Goal: Task Accomplishment & Management: Use online tool/utility

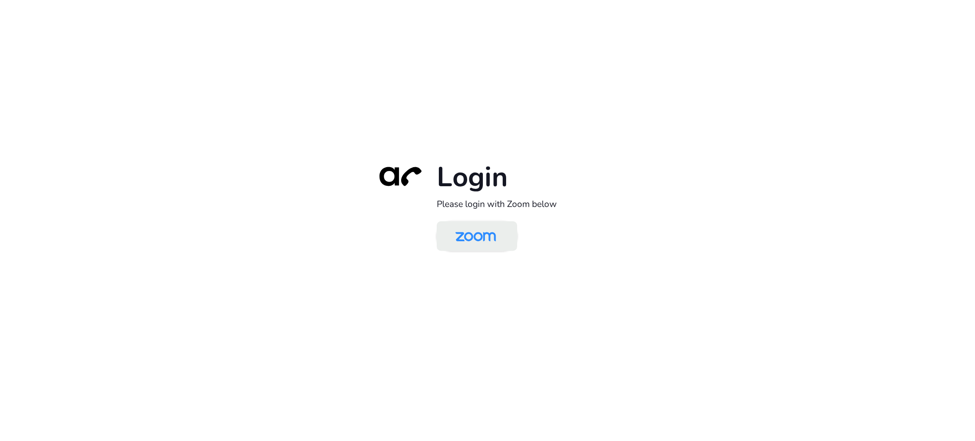
click at [470, 237] on img at bounding box center [475, 237] width 58 height 28
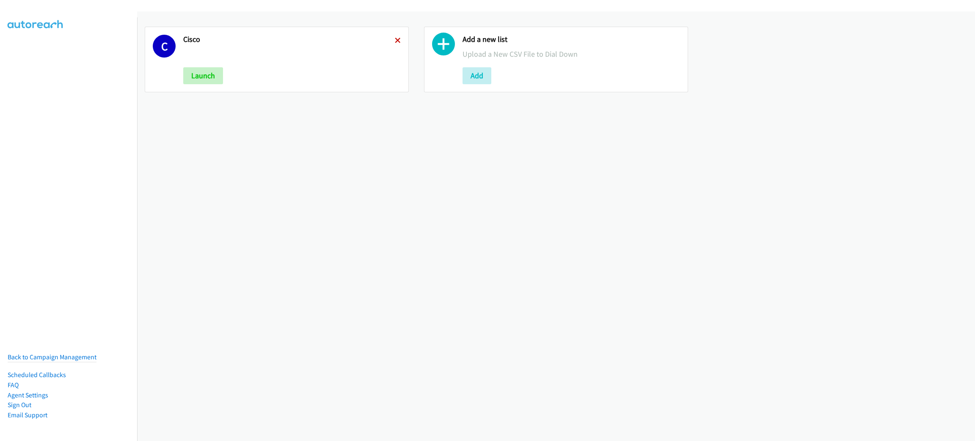
click at [397, 38] on icon at bounding box center [398, 41] width 6 height 6
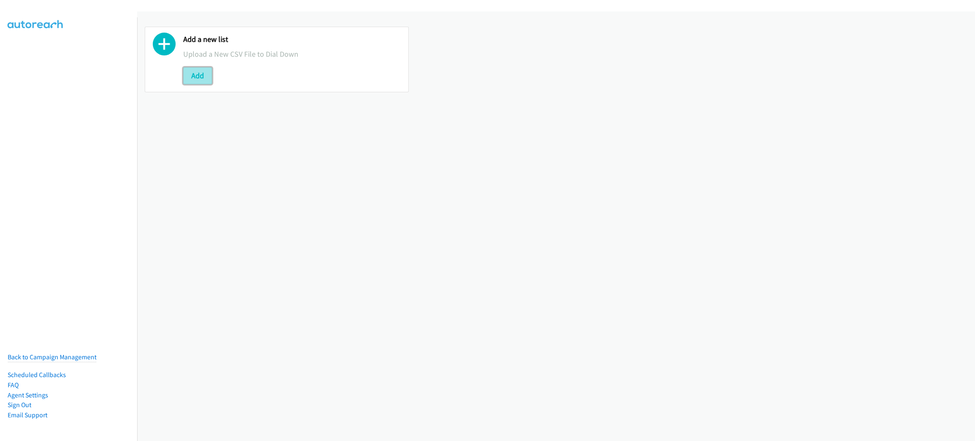
click at [201, 72] on button "Add" at bounding box center [197, 75] width 29 height 17
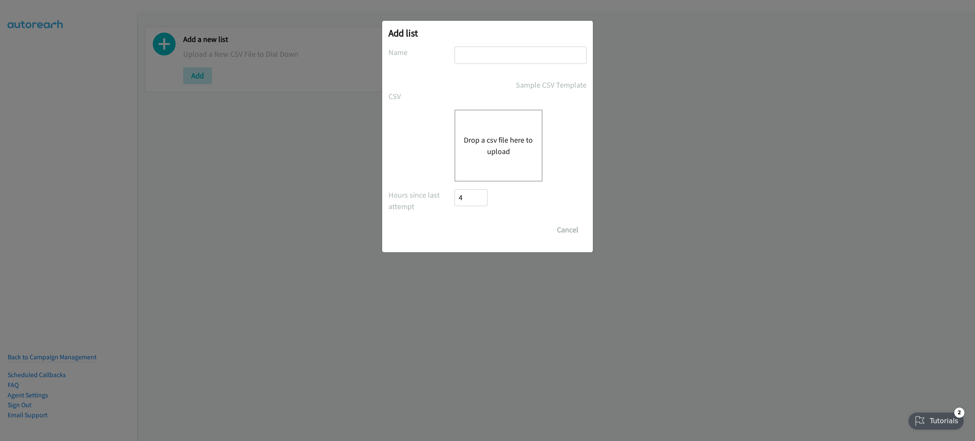
click at [501, 136] on button "Drop a csv file here to upload" at bounding box center [498, 145] width 69 height 23
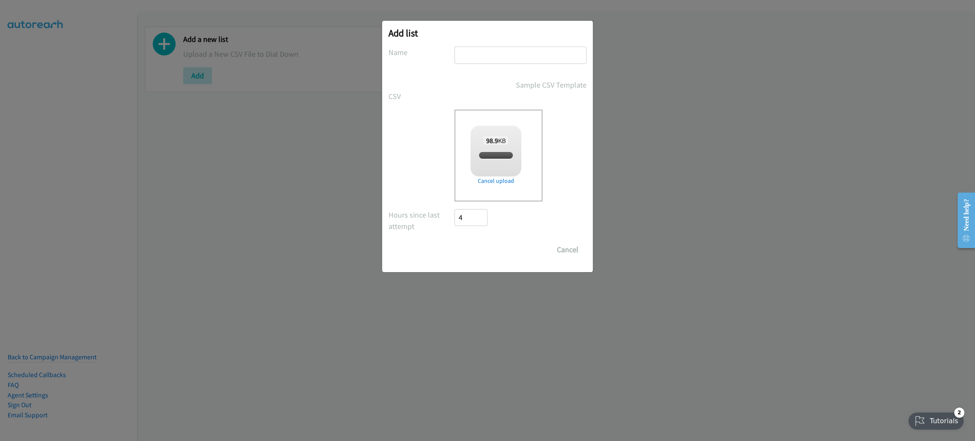
click at [506, 50] on input "text" at bounding box center [520, 55] width 132 height 17
checkbox input "true"
type input "Netapp"
click at [454, 241] on input "Save List" at bounding box center [476, 249] width 44 height 17
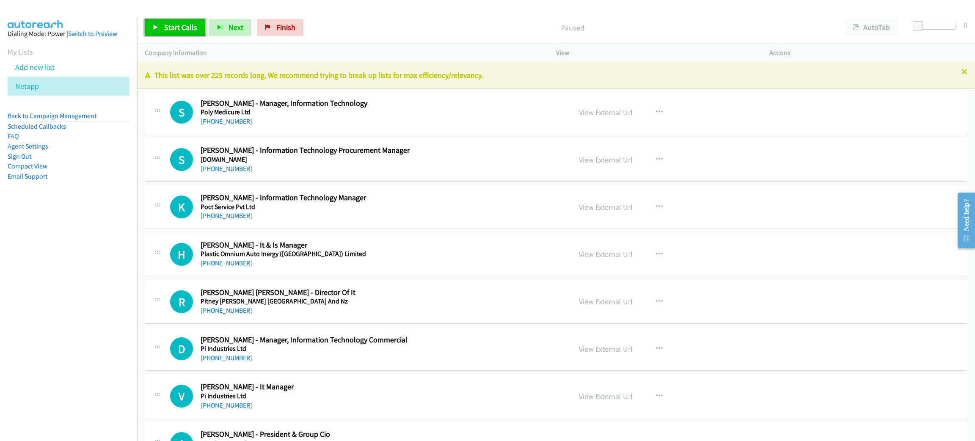
click at [167, 23] on span "Start Calls" at bounding box center [180, 27] width 33 height 10
click at [157, 17] on div "Start Calls Pause Next Finish Started AutoTab AutoTab 0" at bounding box center [556, 27] width 838 height 33
click at [159, 21] on link "Pause" at bounding box center [168, 27] width 47 height 17
click at [167, 26] on span "Start Calls" at bounding box center [180, 27] width 33 height 10
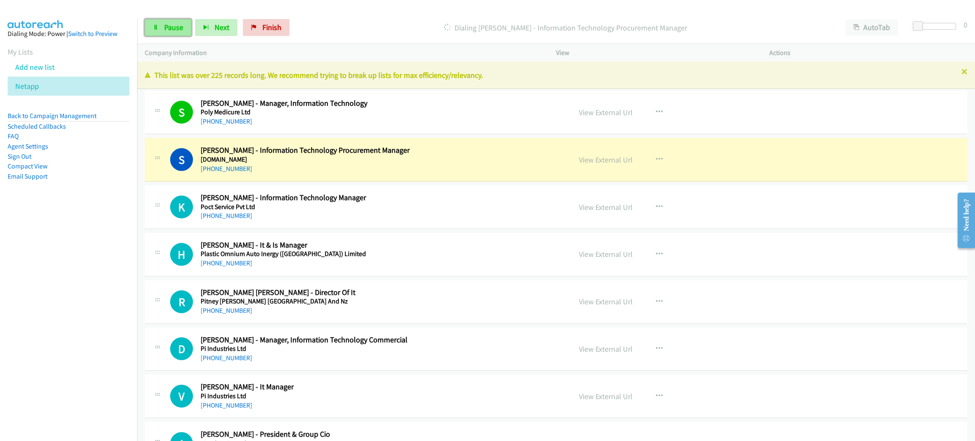
click at [157, 30] on icon at bounding box center [156, 28] width 6 height 6
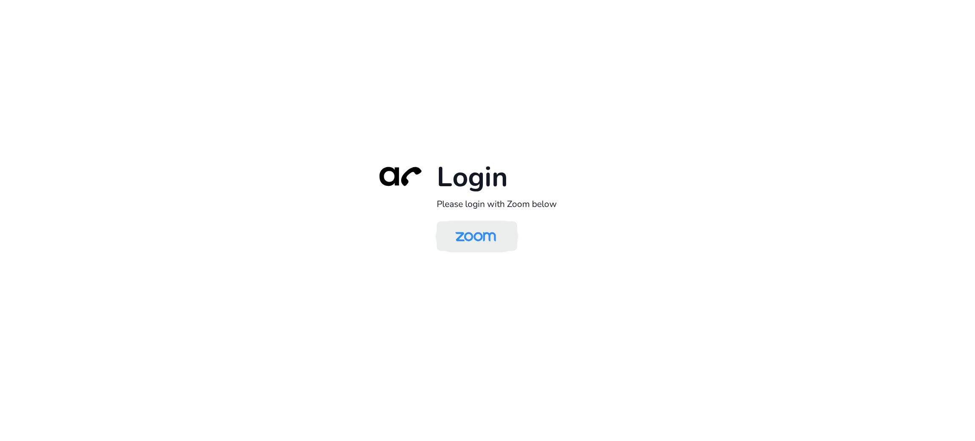
click at [474, 238] on img at bounding box center [475, 237] width 58 height 28
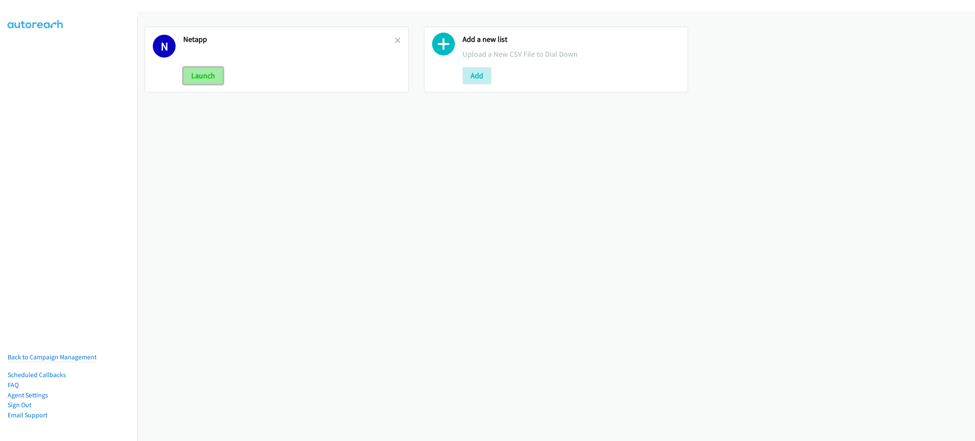
click at [210, 74] on button "Launch" at bounding box center [203, 75] width 40 height 17
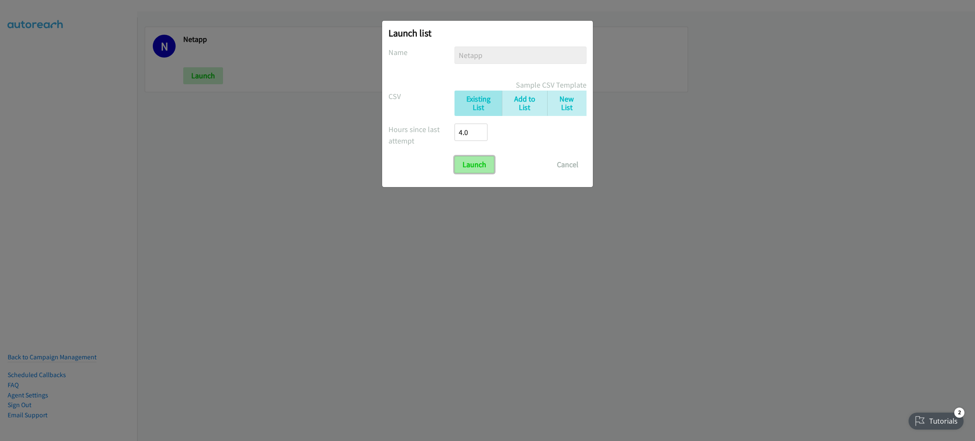
click at [483, 161] on input "Launch" at bounding box center [474, 164] width 40 height 17
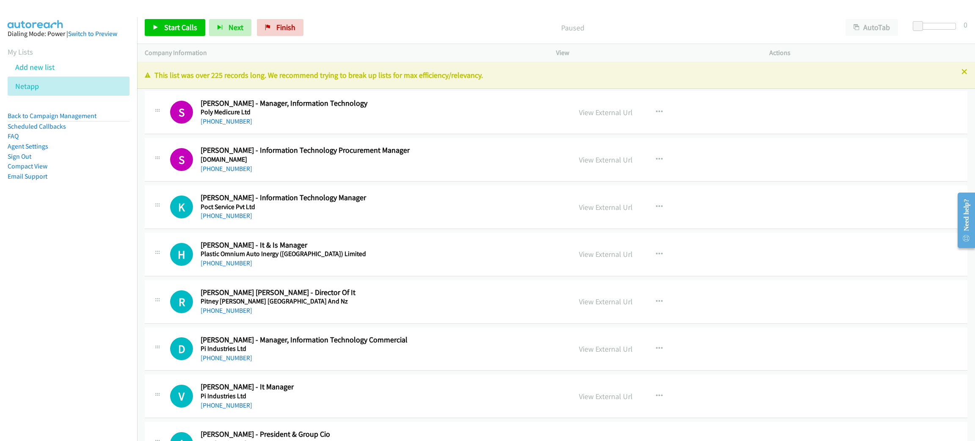
click at [41, 299] on nav "Dialing Mode: Power | Switch to Preview My Lists Add new list Netapp Back to Ca…" at bounding box center [69, 237] width 138 height 441
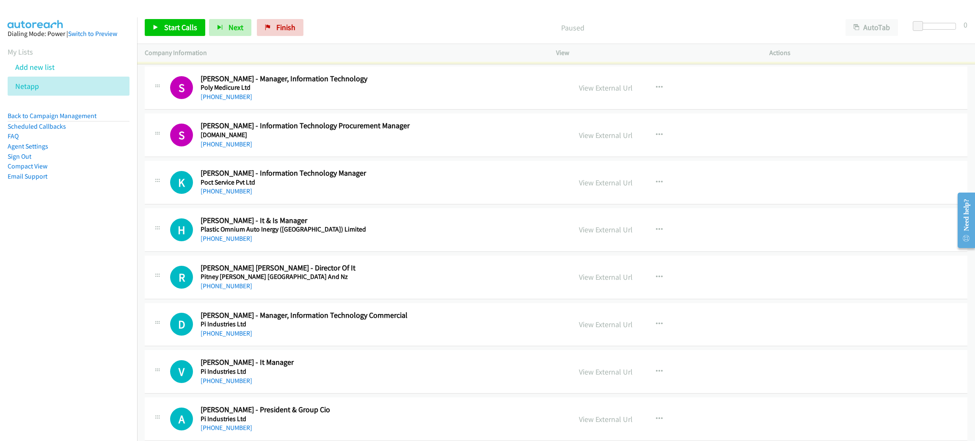
scroll to position [63, 0]
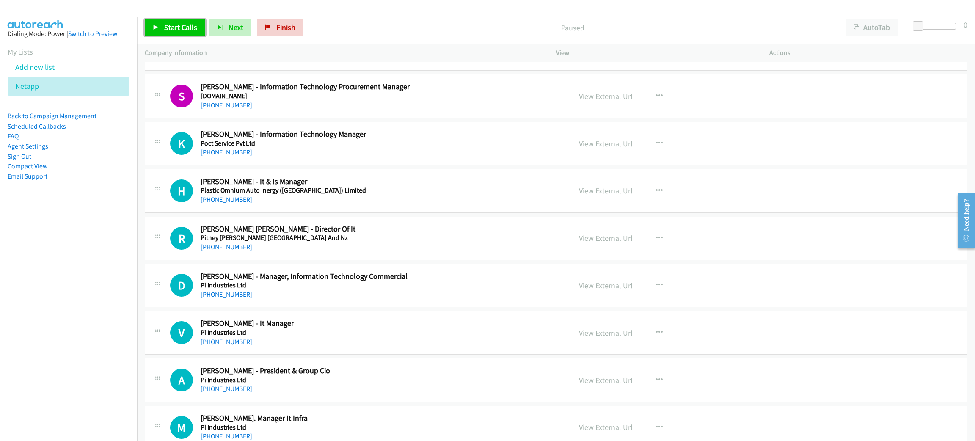
click at [188, 30] on span "Start Calls" at bounding box center [180, 27] width 33 height 10
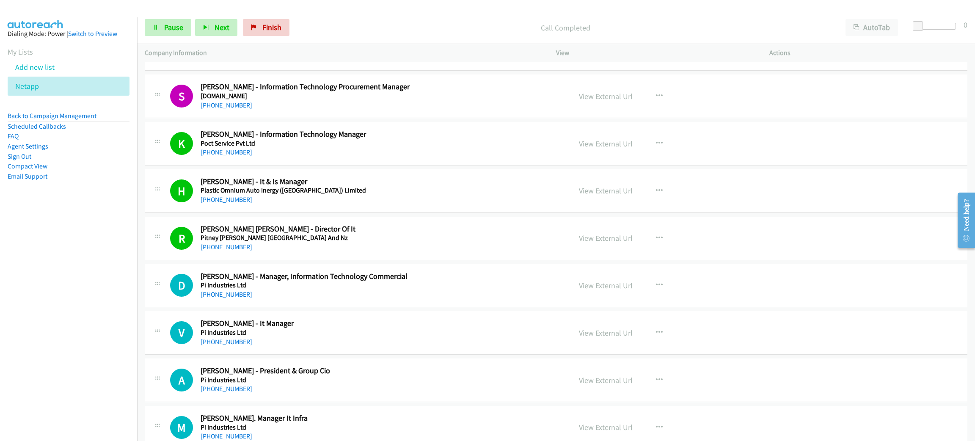
click at [344, 251] on div "[PHONE_NUMBER]" at bounding box center [380, 247] width 358 height 10
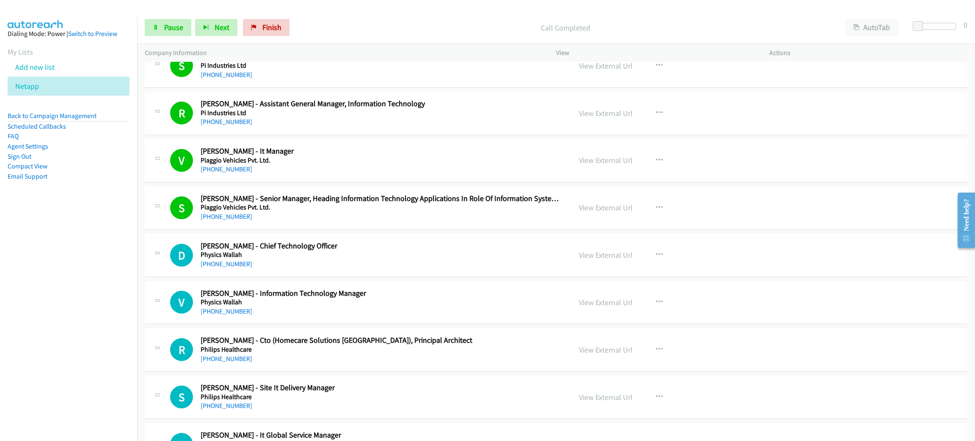
scroll to position [571, 0]
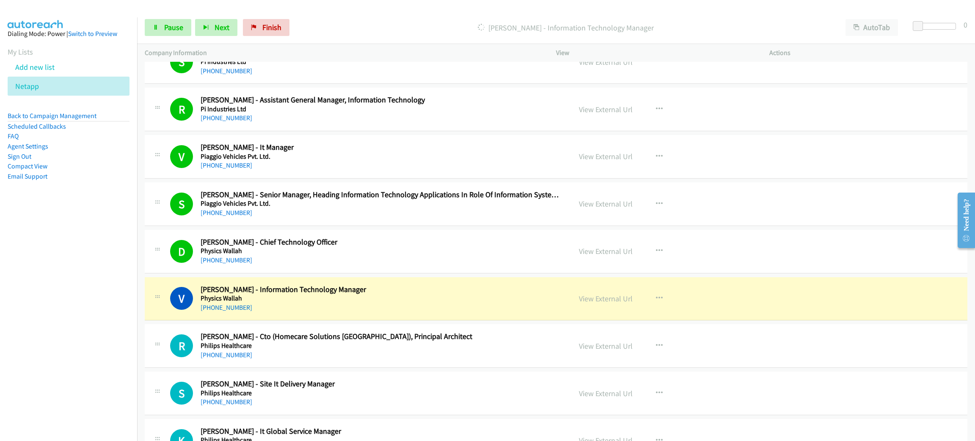
click at [12, 291] on nav "Dialing Mode: Power | Switch to Preview My Lists Add new list Netapp Back to Ca…" at bounding box center [69, 237] width 138 height 441
click at [603, 299] on link "View External Url" at bounding box center [606, 299] width 54 height 10
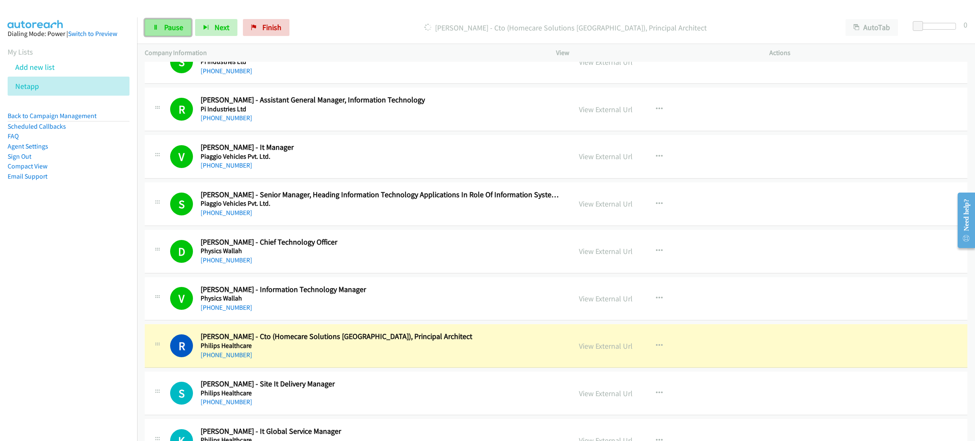
click at [167, 33] on link "Pause" at bounding box center [168, 27] width 47 height 17
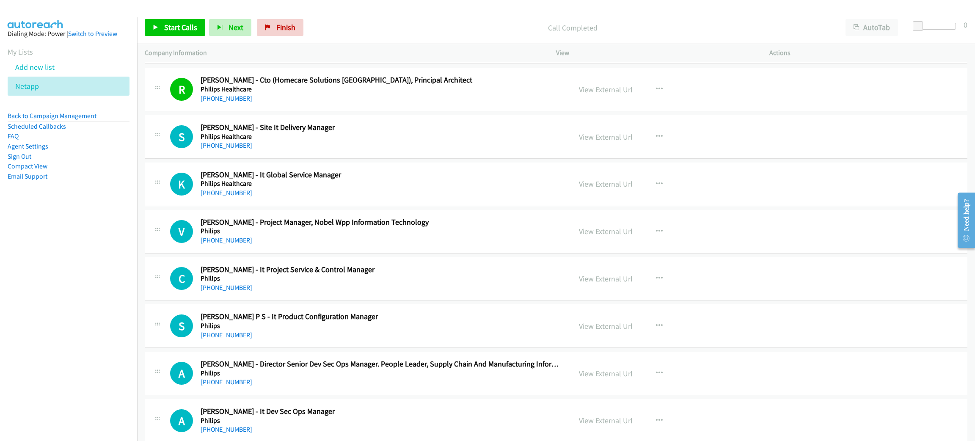
scroll to position [825, 0]
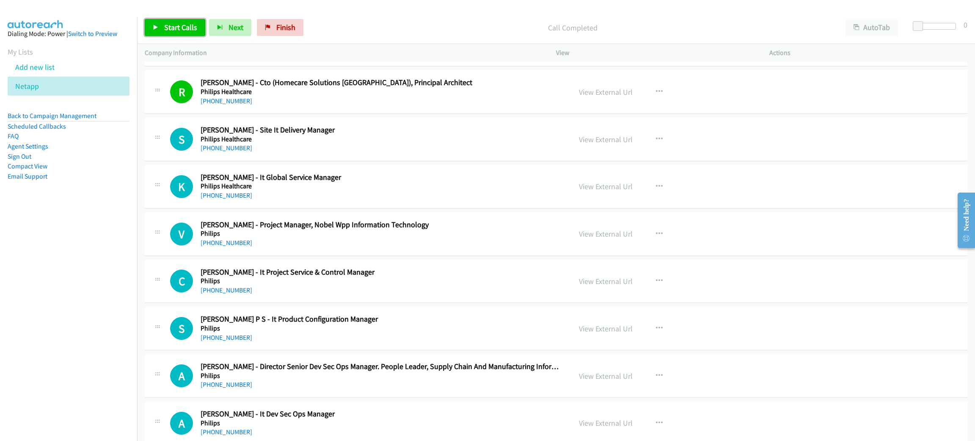
click at [177, 29] on span "Start Calls" at bounding box center [180, 27] width 33 height 10
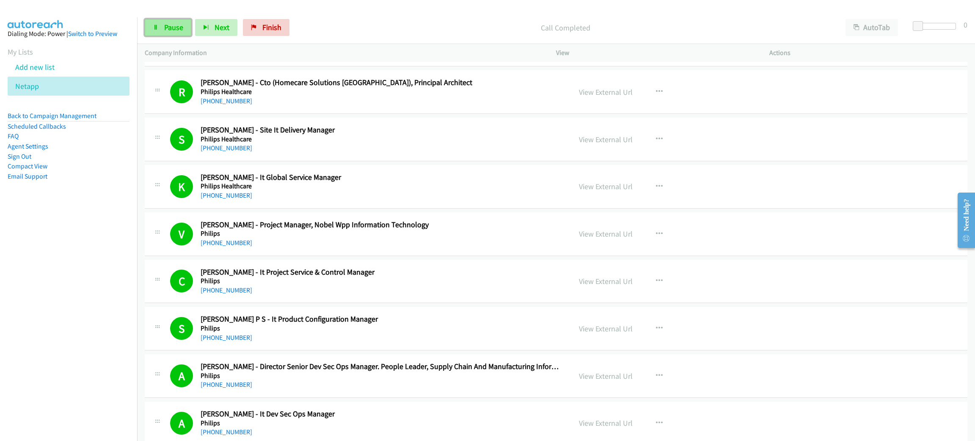
click at [170, 27] on span "Pause" at bounding box center [173, 27] width 19 height 10
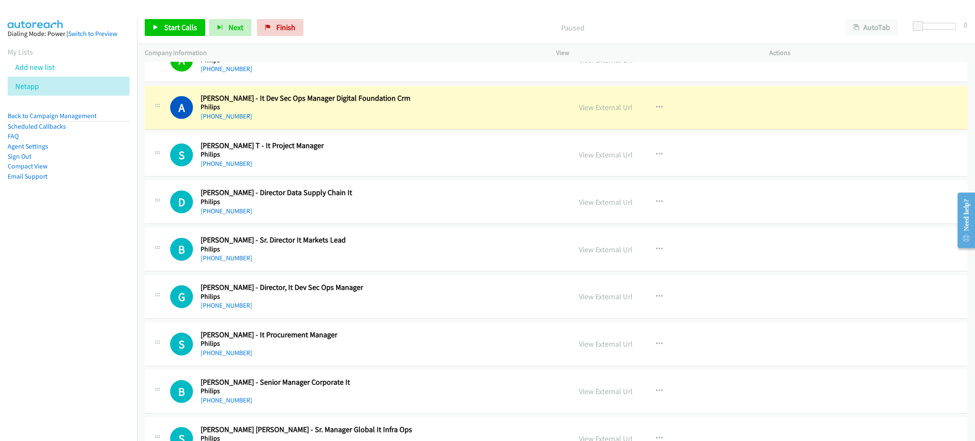
scroll to position [1206, 0]
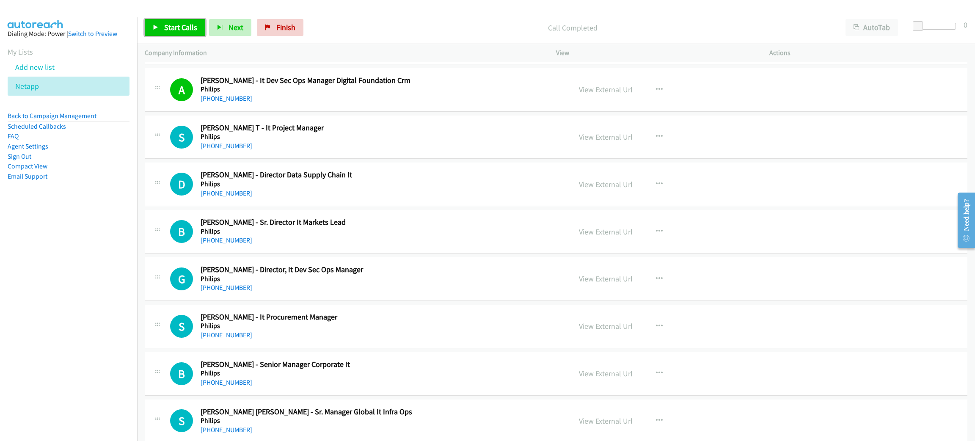
click at [168, 24] on span "Start Calls" at bounding box center [180, 27] width 33 height 10
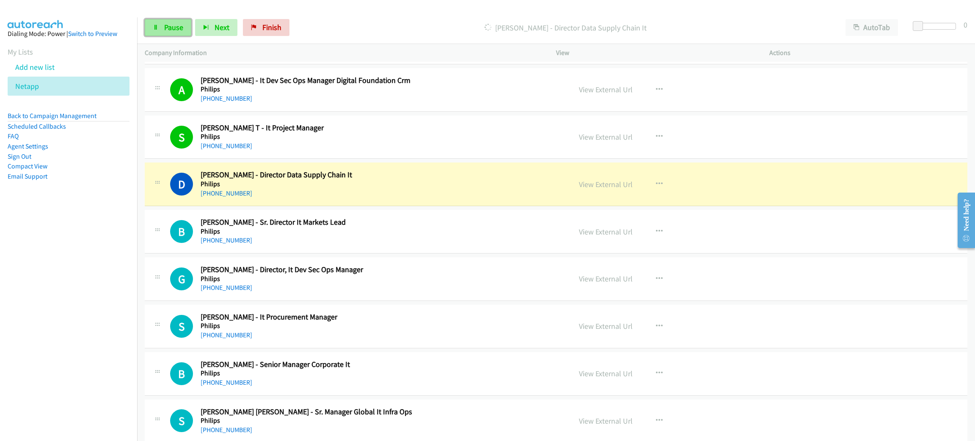
click at [156, 20] on link "Pause" at bounding box center [168, 27] width 47 height 17
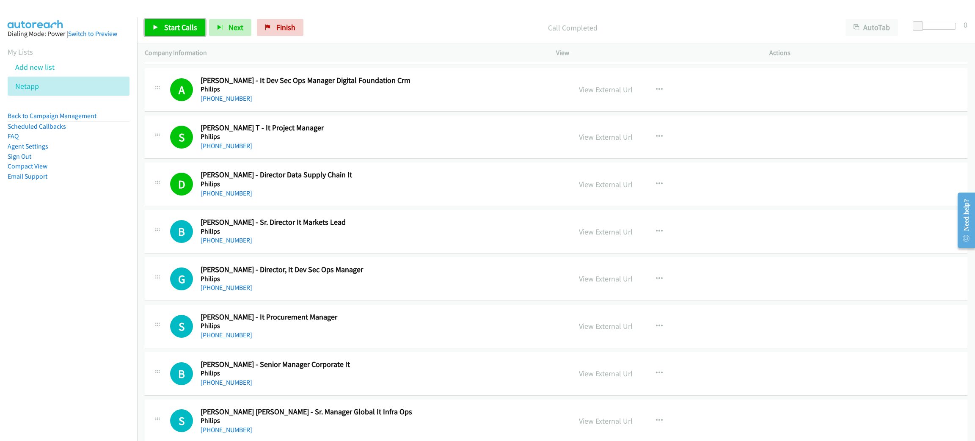
click at [172, 22] on span "Start Calls" at bounding box center [180, 27] width 33 height 10
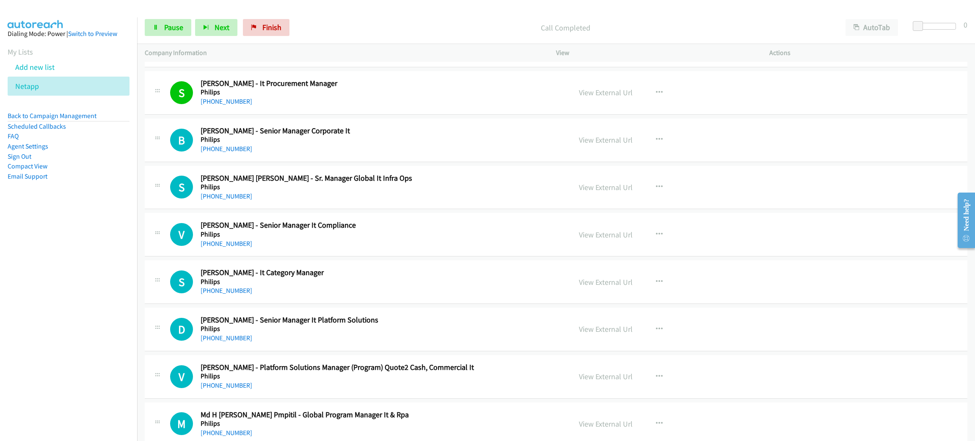
scroll to position [1460, 0]
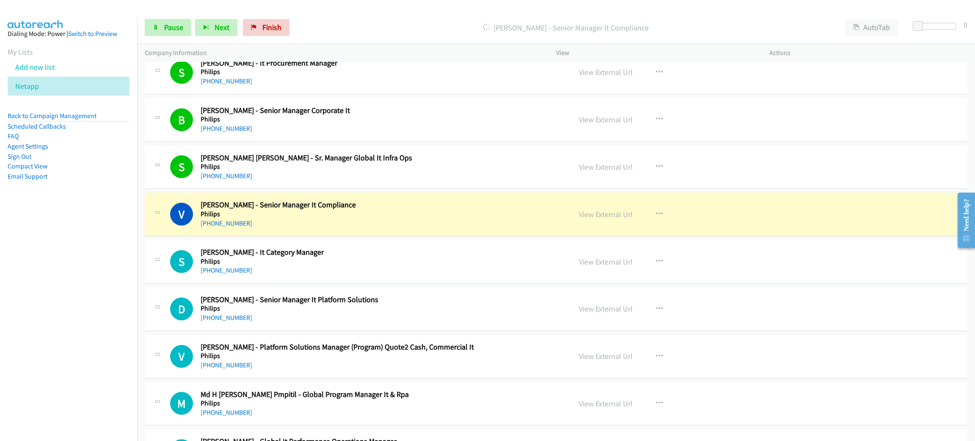
click at [37, 266] on nav "Dialing Mode: Power | Switch to Preview My Lists Add new list Netapp Back to Ca…" at bounding box center [69, 237] width 138 height 441
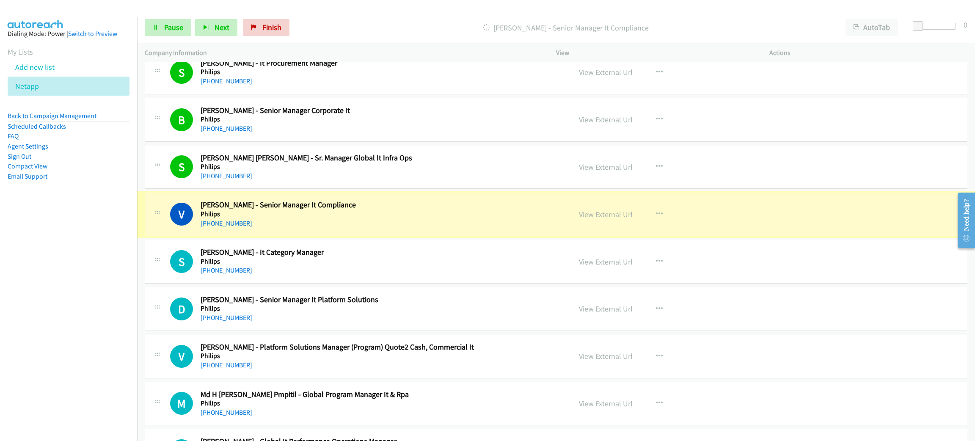
click at [588, 215] on link "View External Url" at bounding box center [606, 214] width 54 height 10
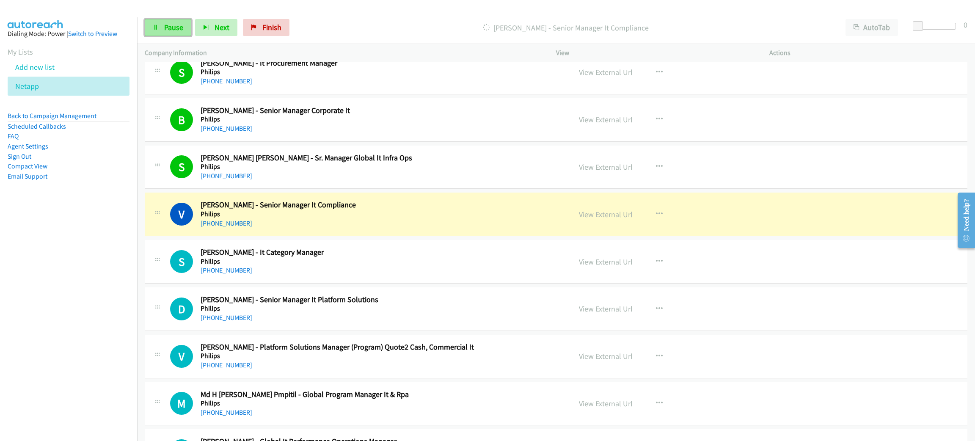
click at [184, 29] on link "Pause" at bounding box center [168, 27] width 47 height 17
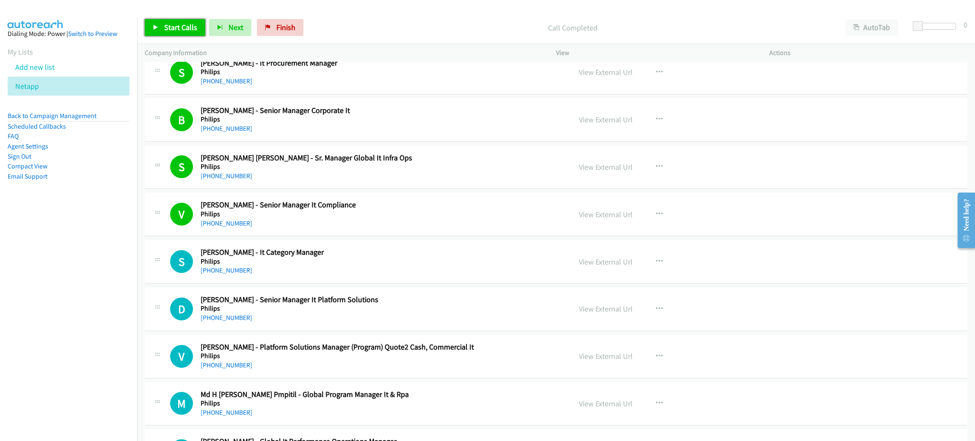
click at [159, 29] on link "Start Calls" at bounding box center [175, 27] width 61 height 17
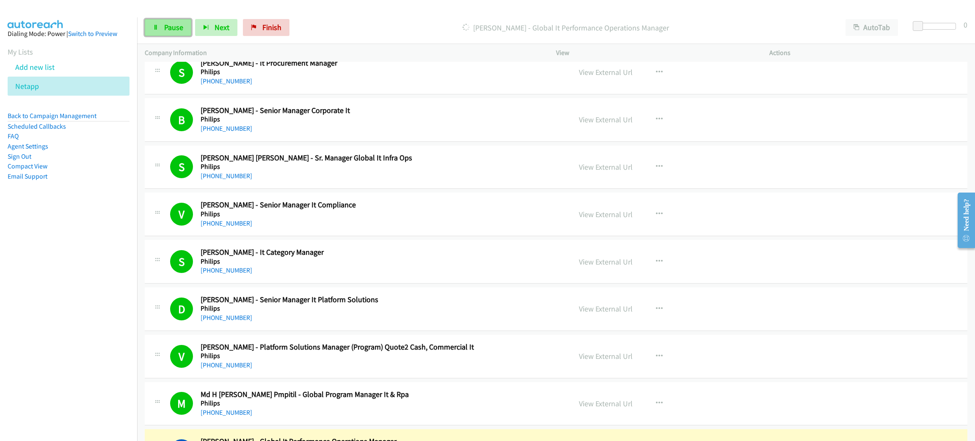
click at [164, 24] on span "Pause" at bounding box center [173, 27] width 19 height 10
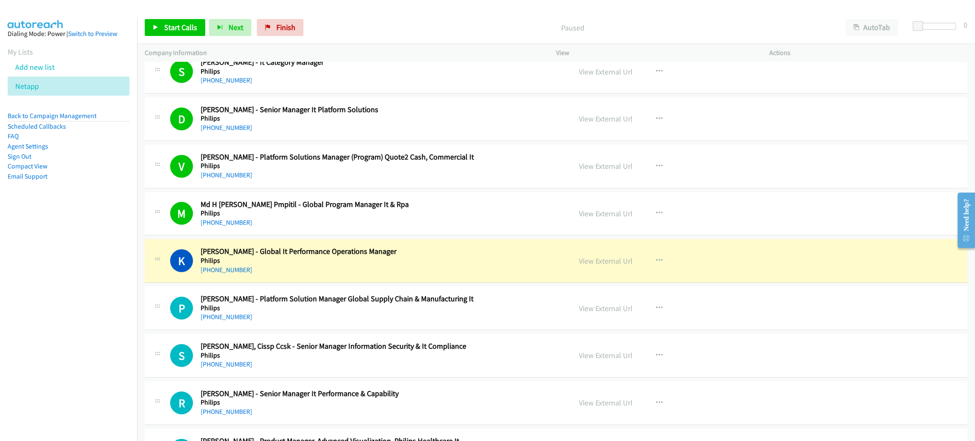
scroll to position [1650, 0]
click at [606, 218] on link "View External Url" at bounding box center [606, 213] width 54 height 10
click at [596, 263] on link "View External Url" at bounding box center [606, 261] width 54 height 10
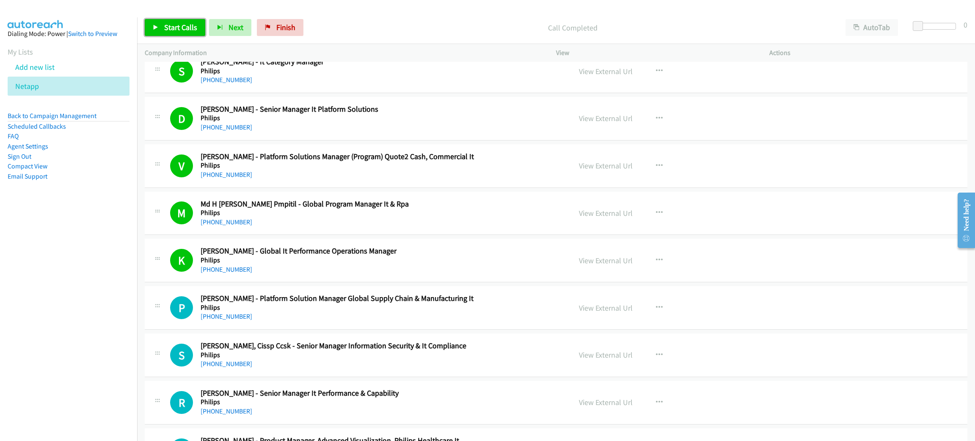
click at [164, 26] on span "Start Calls" at bounding box center [180, 27] width 33 height 10
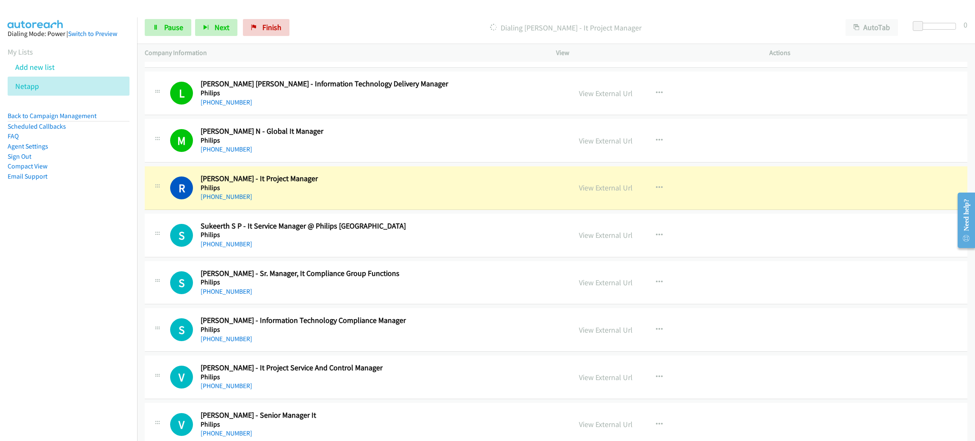
scroll to position [2602, 0]
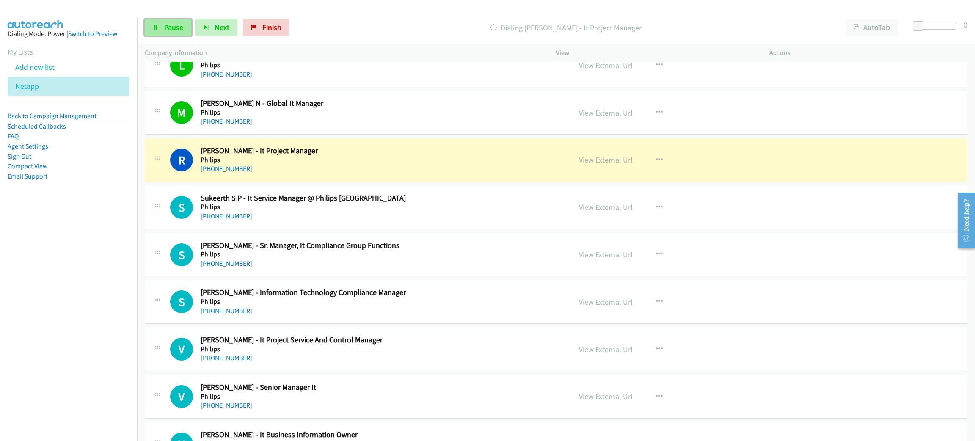
click at [159, 30] on link "Pause" at bounding box center [168, 27] width 47 height 17
click at [611, 163] on link "View External Url" at bounding box center [606, 160] width 54 height 10
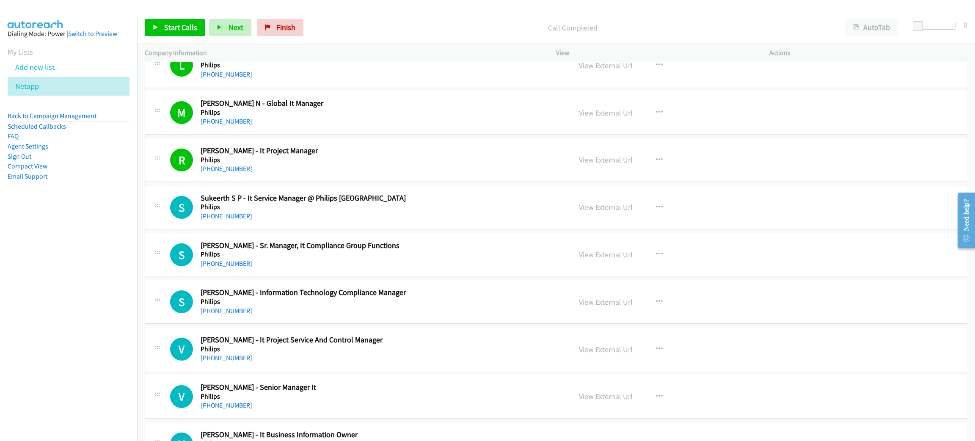
click at [177, 17] on div "Start Calls Pause Next Finish Call Completed AutoTab AutoTab 0" at bounding box center [556, 27] width 838 height 33
click at [177, 22] on link "Start Calls" at bounding box center [175, 27] width 61 height 17
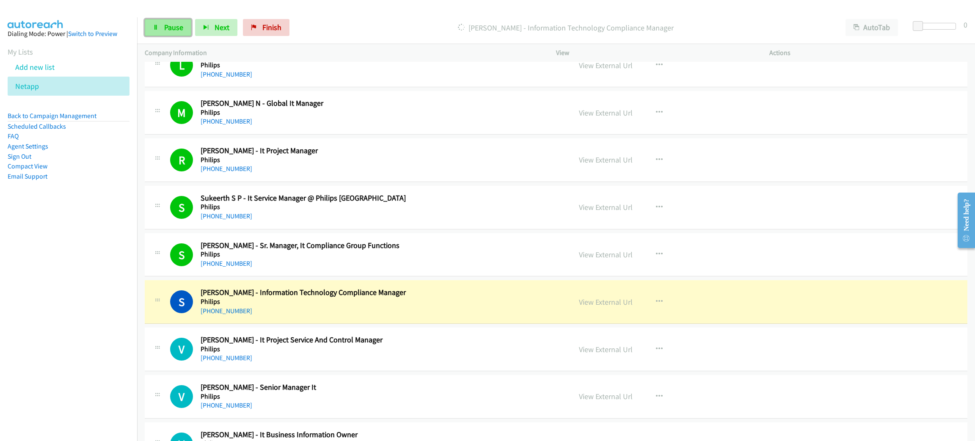
click at [172, 32] on span "Pause" at bounding box center [173, 27] width 19 height 10
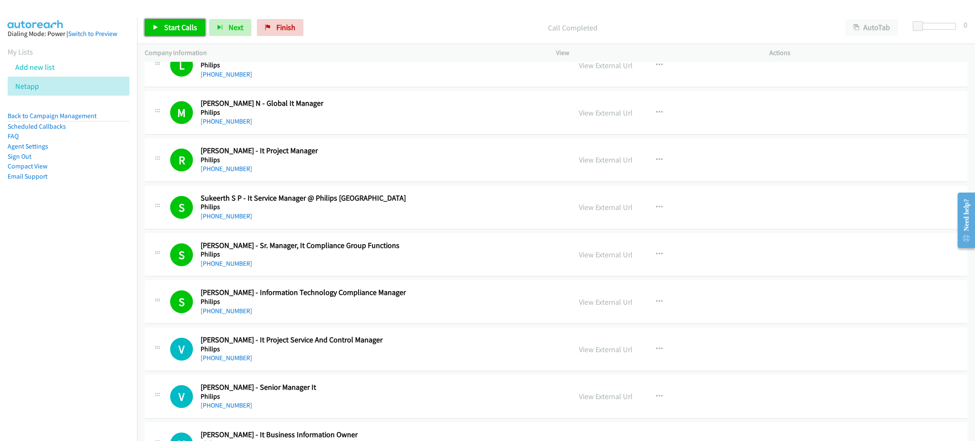
click at [186, 32] on link "Start Calls" at bounding box center [175, 27] width 61 height 17
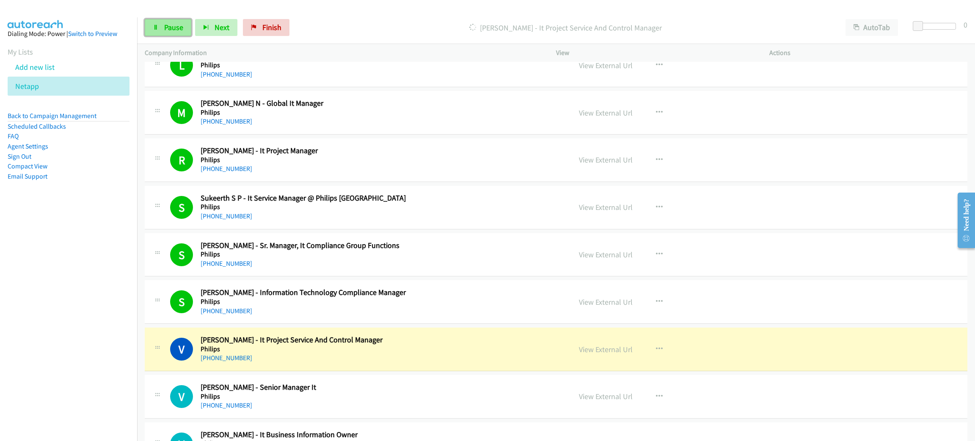
click at [174, 21] on link "Pause" at bounding box center [168, 27] width 47 height 17
click at [616, 354] on link "View External Url" at bounding box center [606, 349] width 54 height 10
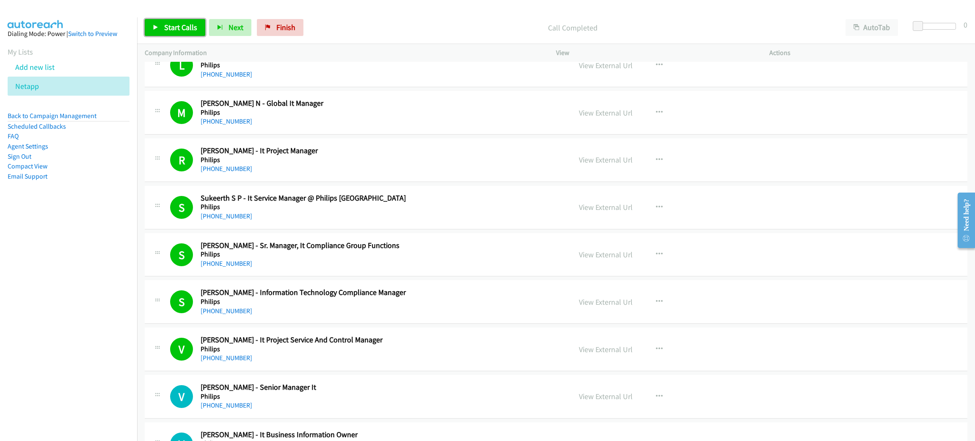
click at [167, 24] on span "Start Calls" at bounding box center [180, 27] width 33 height 10
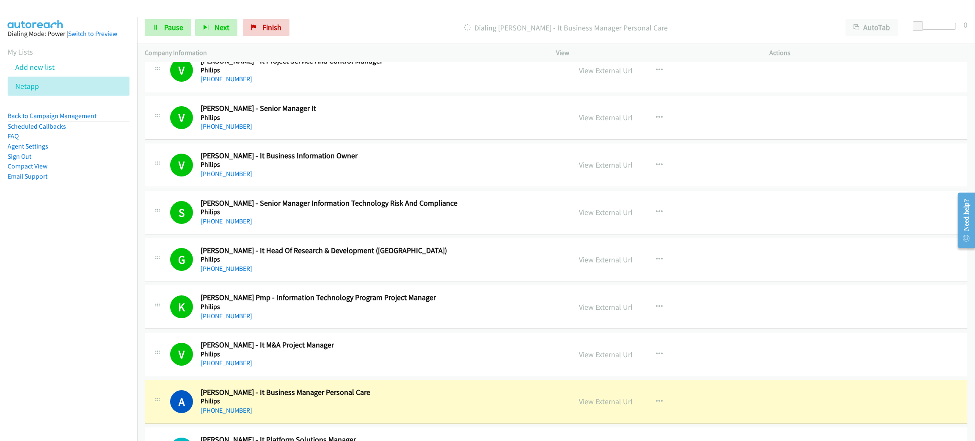
scroll to position [3046, 0]
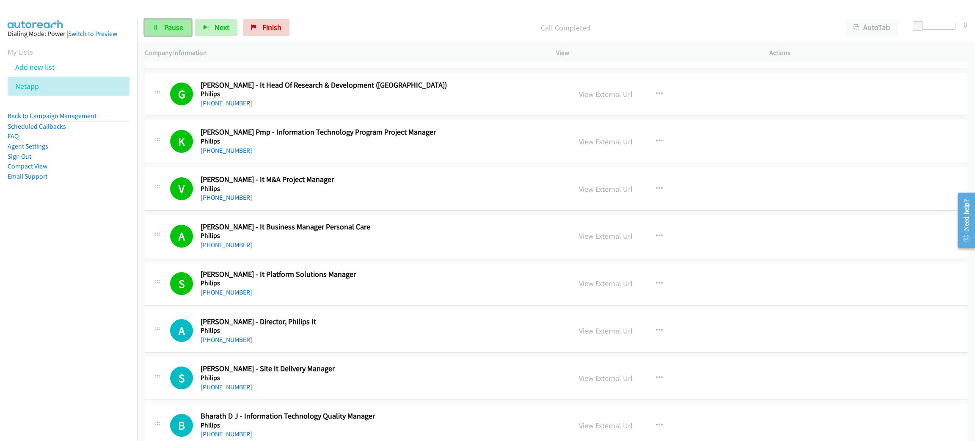
click at [186, 31] on link "Pause" at bounding box center [168, 27] width 47 height 17
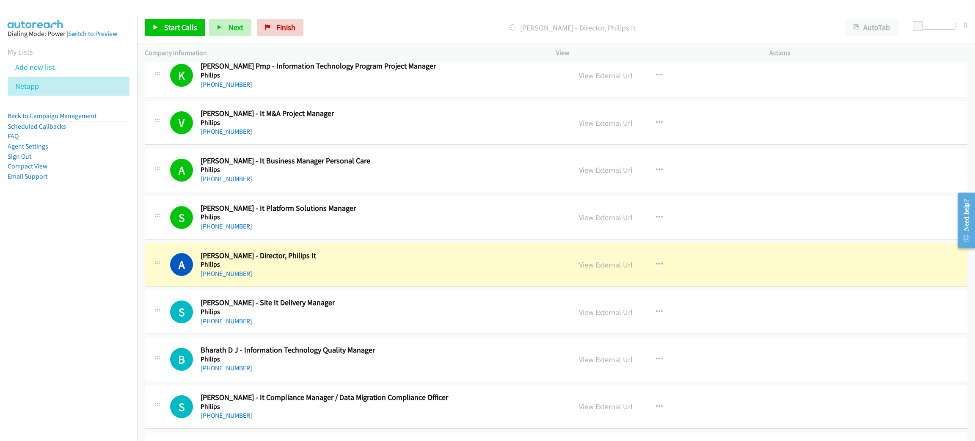
scroll to position [3173, 0]
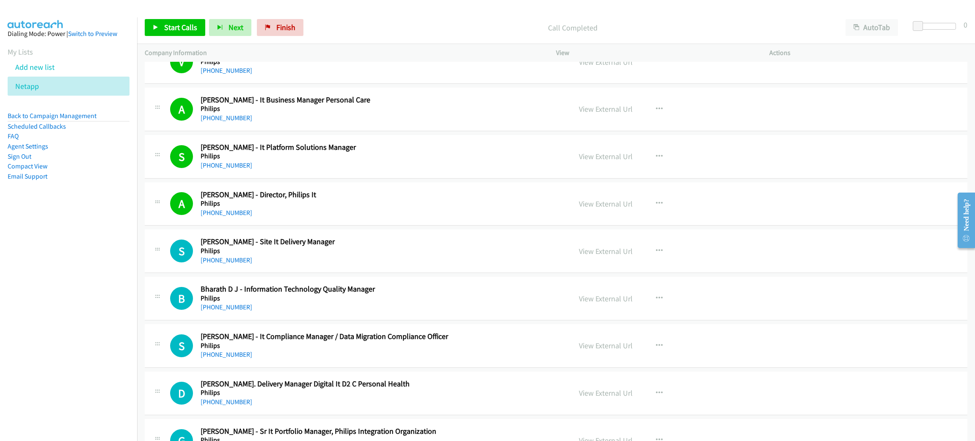
click at [180, 36] on div "Start Calls Pause Next Finish Call Completed AutoTab AutoTab 0" at bounding box center [556, 27] width 838 height 33
click at [180, 30] on span "Start Calls" at bounding box center [180, 27] width 33 height 10
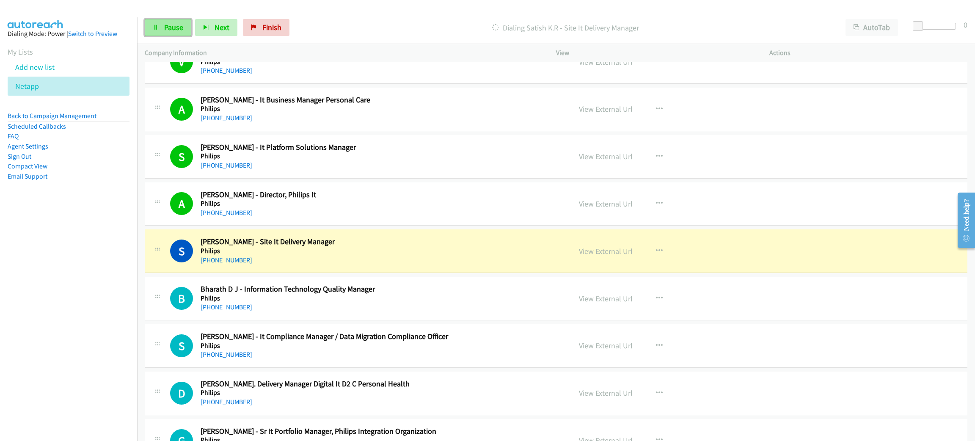
click at [171, 29] on span "Pause" at bounding box center [173, 27] width 19 height 10
click at [598, 256] on link "View External Url" at bounding box center [606, 251] width 54 height 10
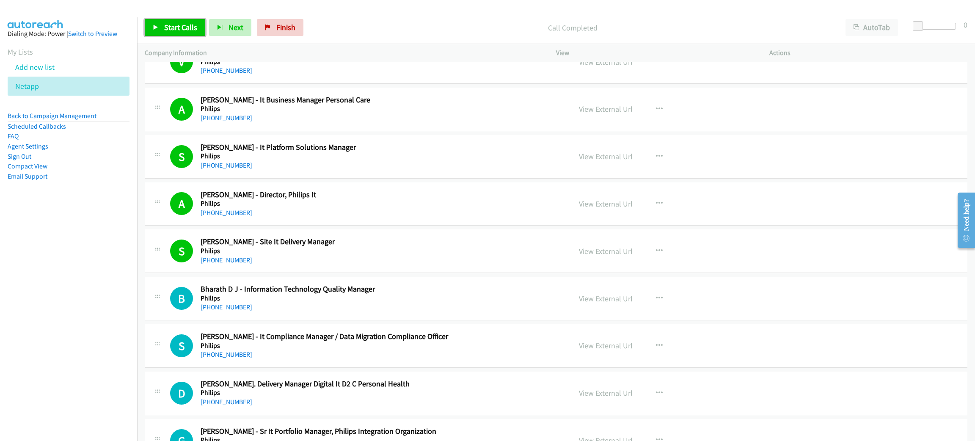
click at [185, 25] on span "Start Calls" at bounding box center [180, 27] width 33 height 10
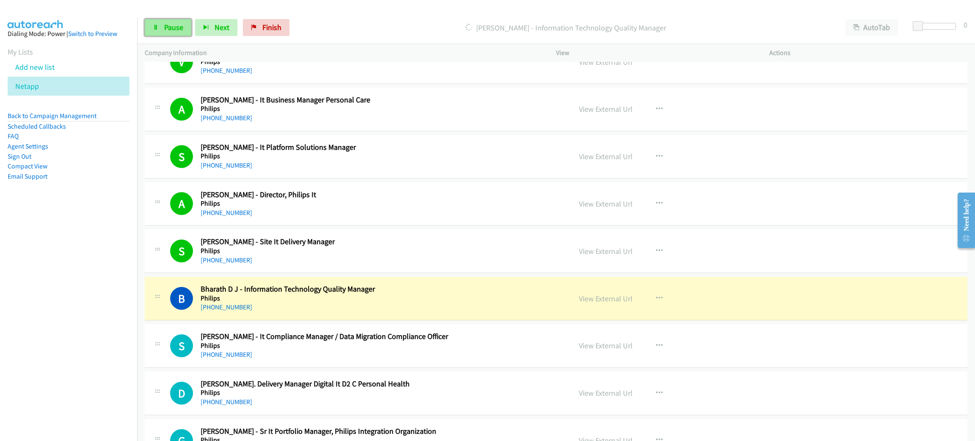
click at [161, 25] on link "Pause" at bounding box center [168, 27] width 47 height 17
click at [619, 303] on link "View External Url" at bounding box center [606, 299] width 54 height 10
click at [614, 253] on link "View External Url" at bounding box center [606, 251] width 54 height 10
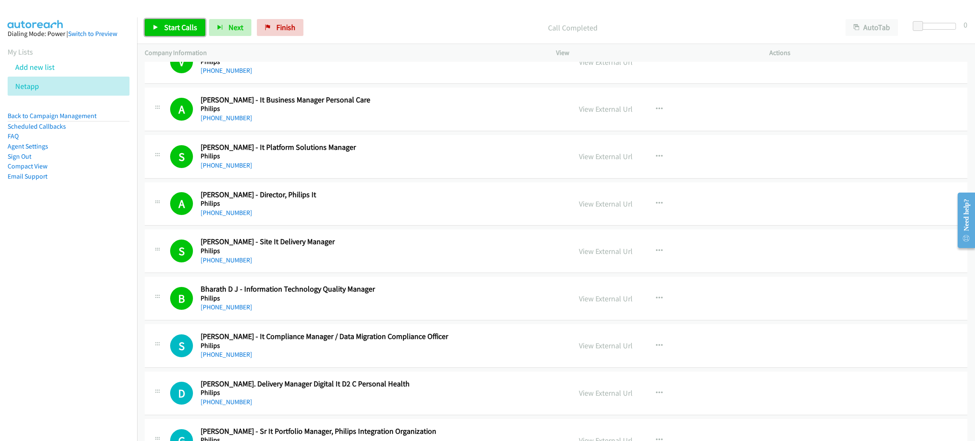
click at [189, 25] on span "Start Calls" at bounding box center [180, 27] width 33 height 10
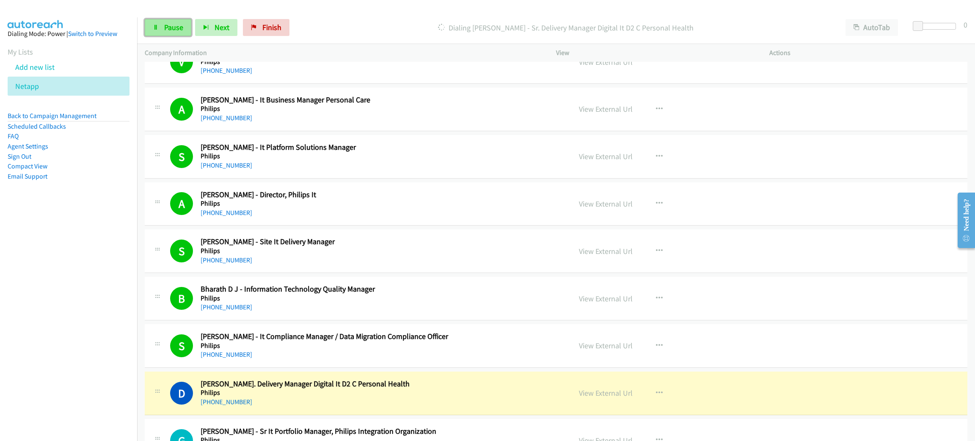
click at [174, 32] on link "Pause" at bounding box center [168, 27] width 47 height 17
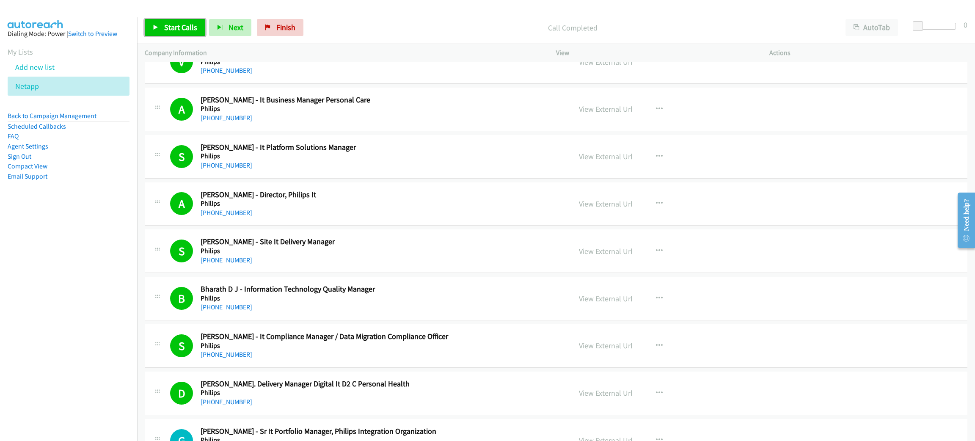
drag, startPoint x: 182, startPoint y: 27, endPoint x: 186, endPoint y: 30, distance: 5.2
click at [182, 27] on span "Start Calls" at bounding box center [180, 27] width 33 height 10
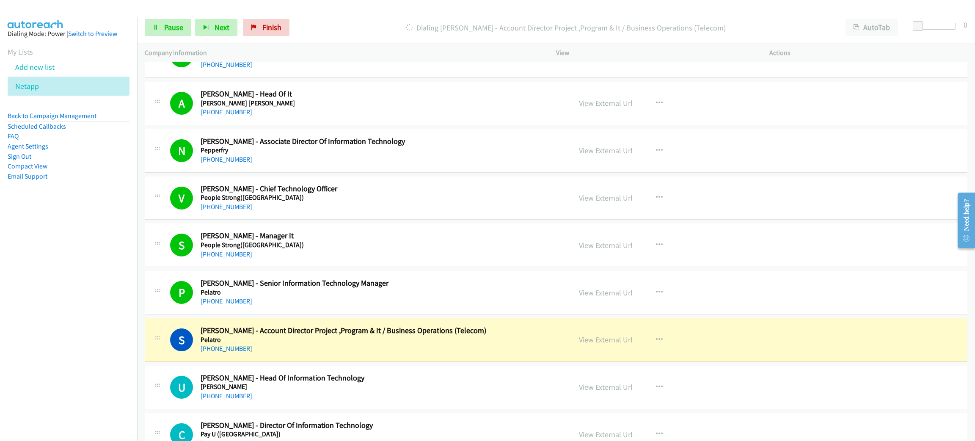
scroll to position [4316, 0]
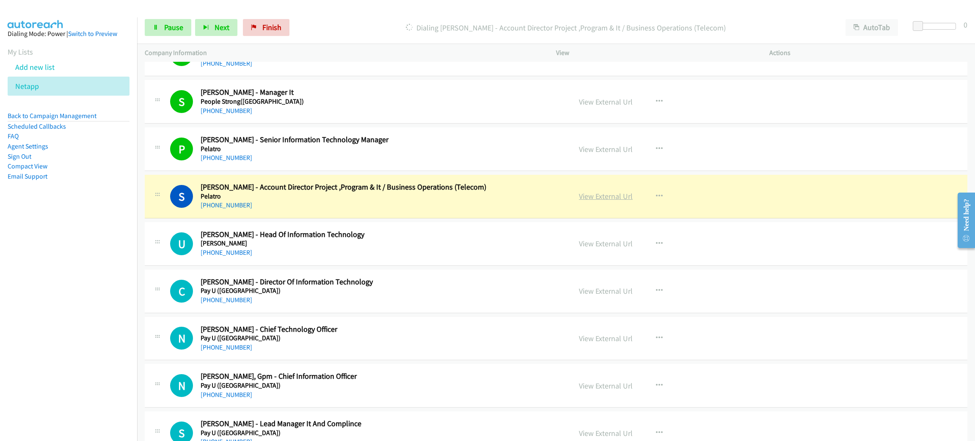
click at [604, 201] on link "View External Url" at bounding box center [606, 196] width 54 height 10
click at [143, 32] on div "Start Calls Pause Next Finish [PERSON_NAME] - Account Director Project ,Program…" at bounding box center [556, 27] width 838 height 33
click at [149, 30] on link "Pause" at bounding box center [168, 27] width 47 height 17
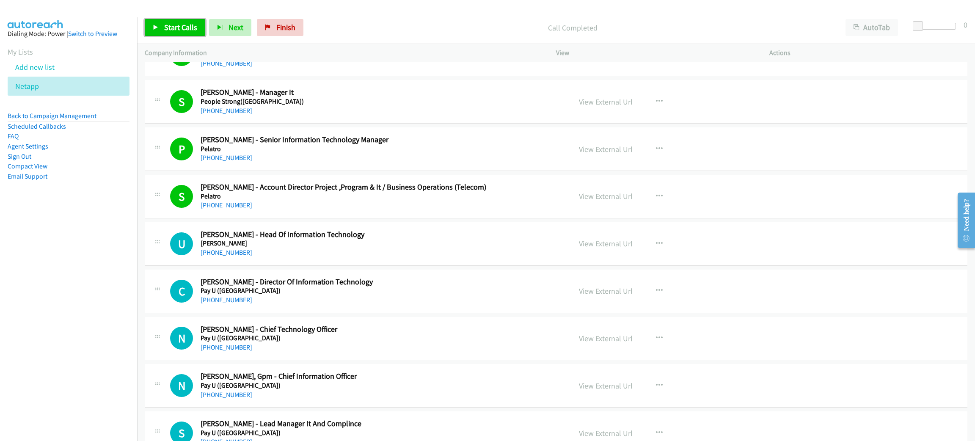
click at [187, 25] on span "Start Calls" at bounding box center [180, 27] width 33 height 10
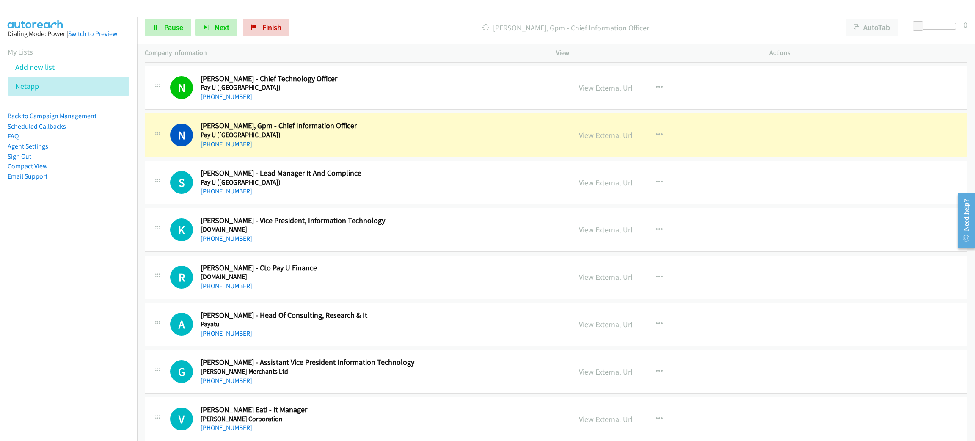
scroll to position [4570, 0]
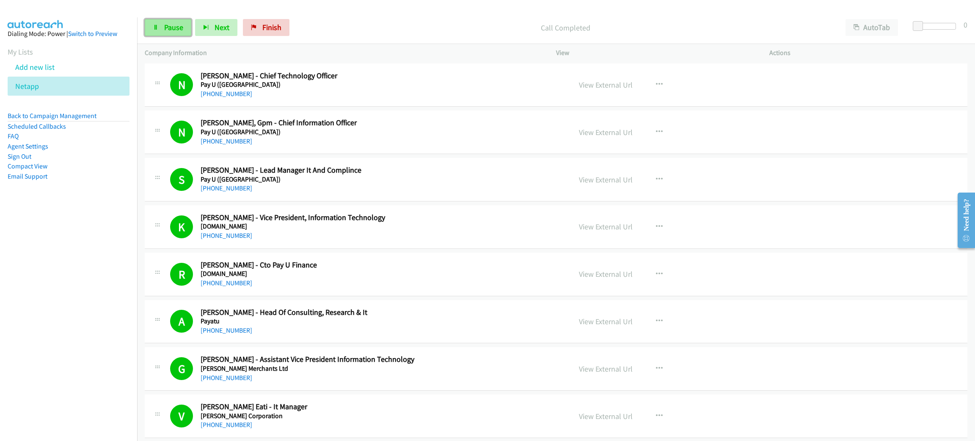
click at [165, 25] on span "Pause" at bounding box center [173, 27] width 19 height 10
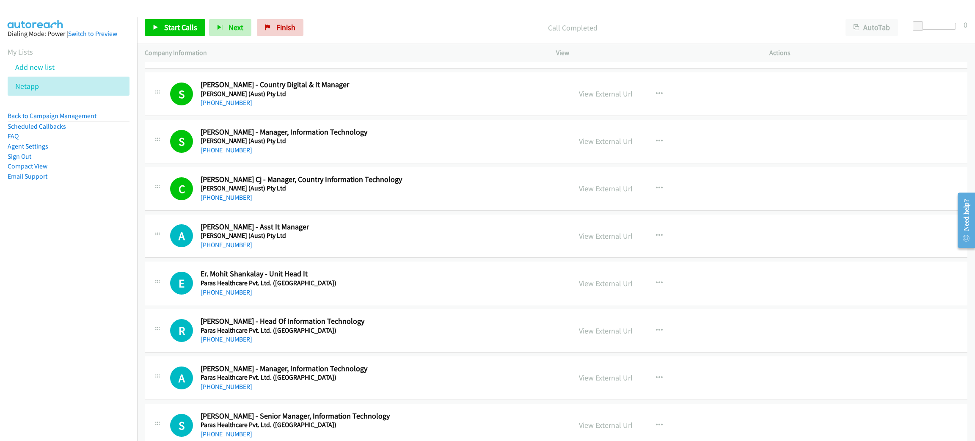
scroll to position [5205, 0]
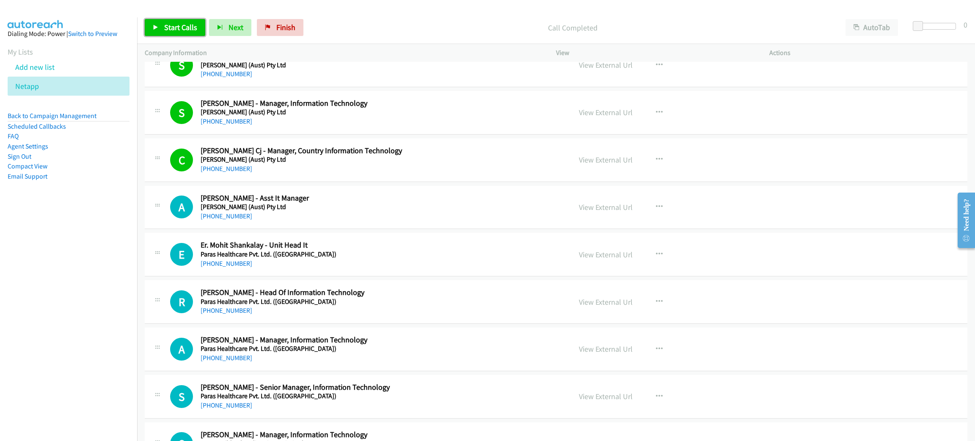
click at [174, 27] on span "Start Calls" at bounding box center [180, 27] width 33 height 10
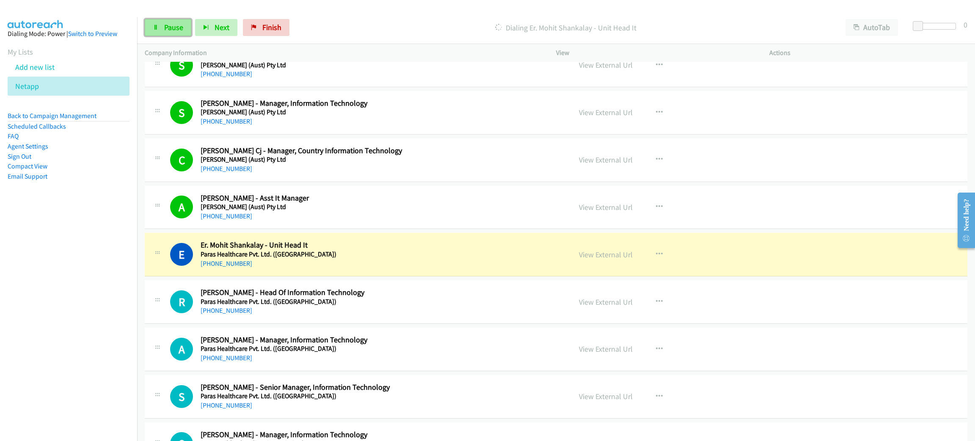
click at [172, 32] on span "Pause" at bounding box center [173, 27] width 19 height 10
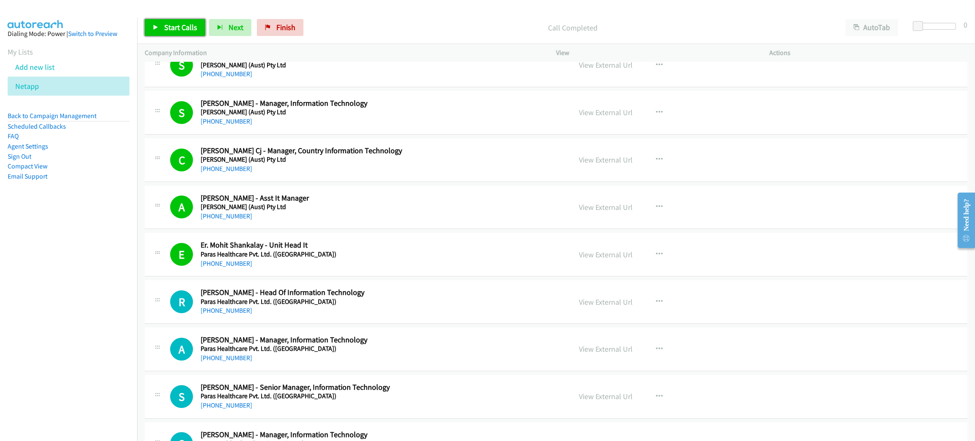
click at [189, 33] on link "Start Calls" at bounding box center [175, 27] width 61 height 17
click at [180, 25] on span "Pause" at bounding box center [173, 27] width 19 height 10
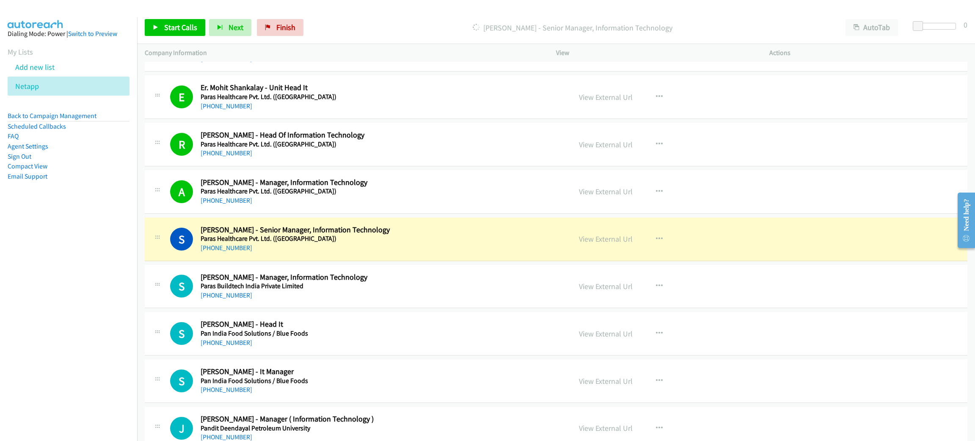
scroll to position [5395, 0]
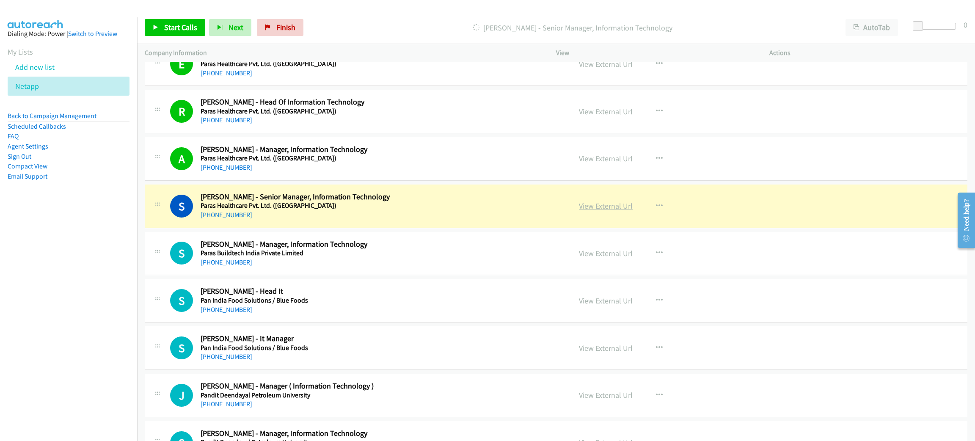
click at [616, 211] on link "View External Url" at bounding box center [606, 206] width 54 height 10
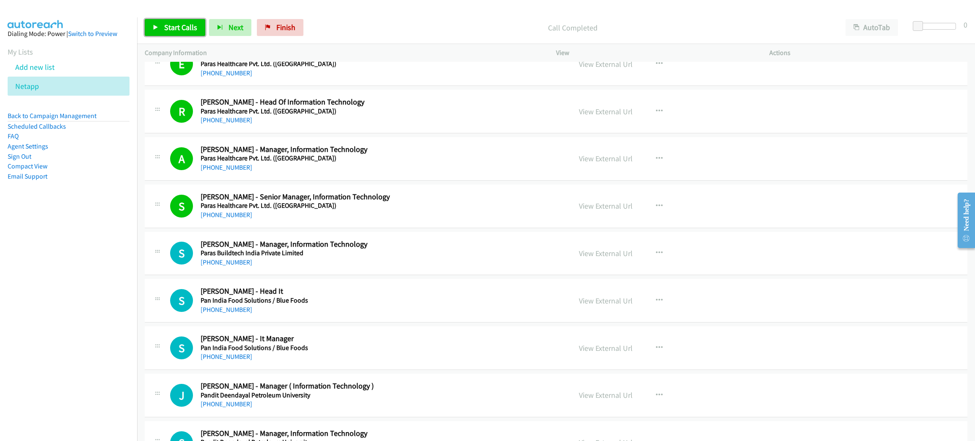
click at [197, 35] on link "Start Calls" at bounding box center [175, 27] width 61 height 17
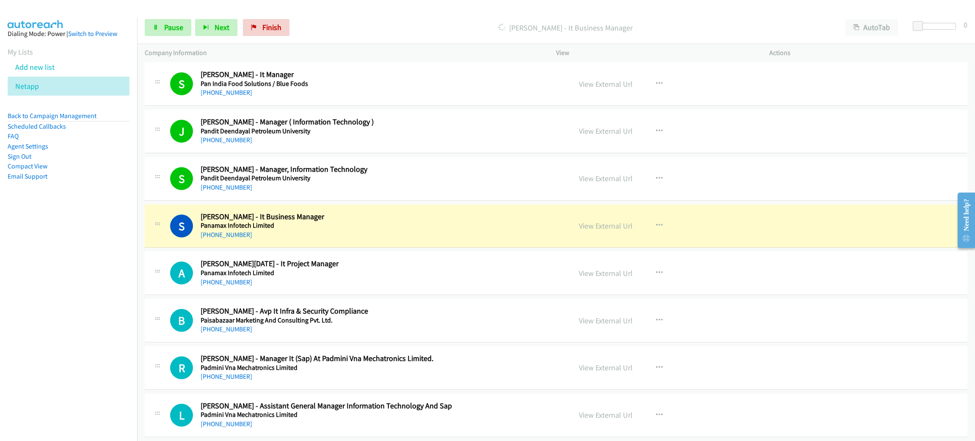
scroll to position [5649, 0]
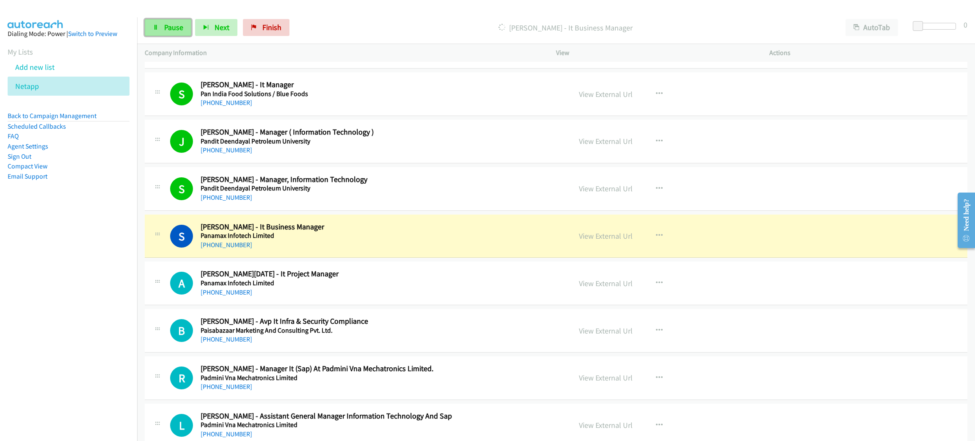
click at [164, 22] on span "Pause" at bounding box center [173, 27] width 19 height 10
click at [616, 241] on link "View External Url" at bounding box center [606, 236] width 54 height 10
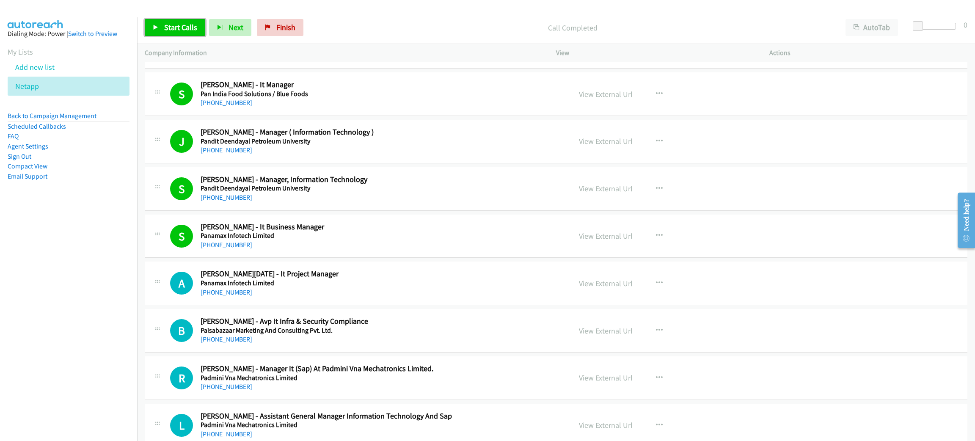
click at [183, 30] on span "Start Calls" at bounding box center [180, 27] width 33 height 10
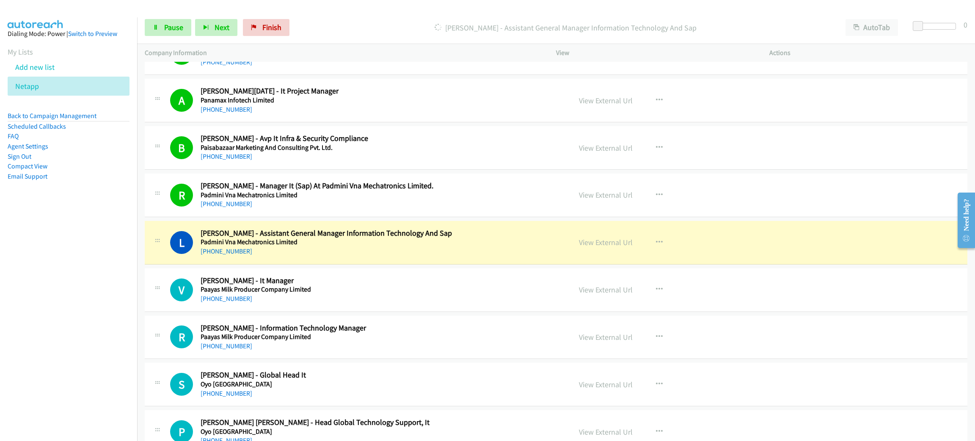
scroll to position [5839, 0]
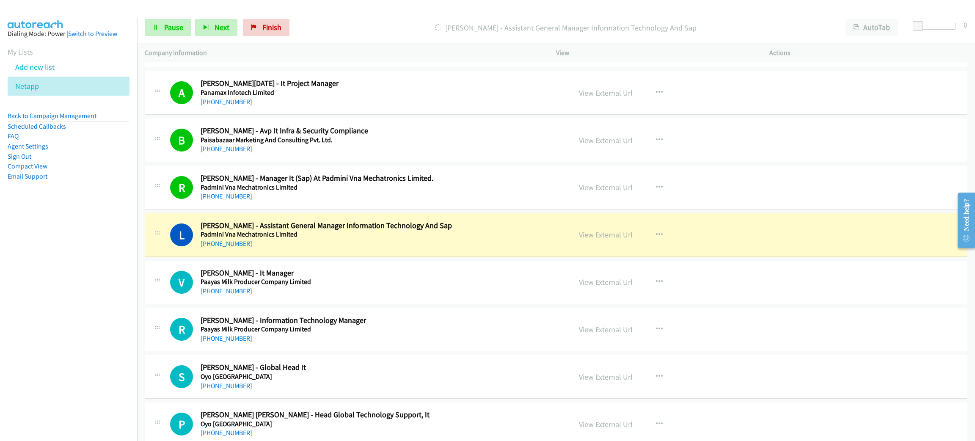
click at [384, 249] on div "[PHONE_NUMBER]" at bounding box center [380, 244] width 358 height 10
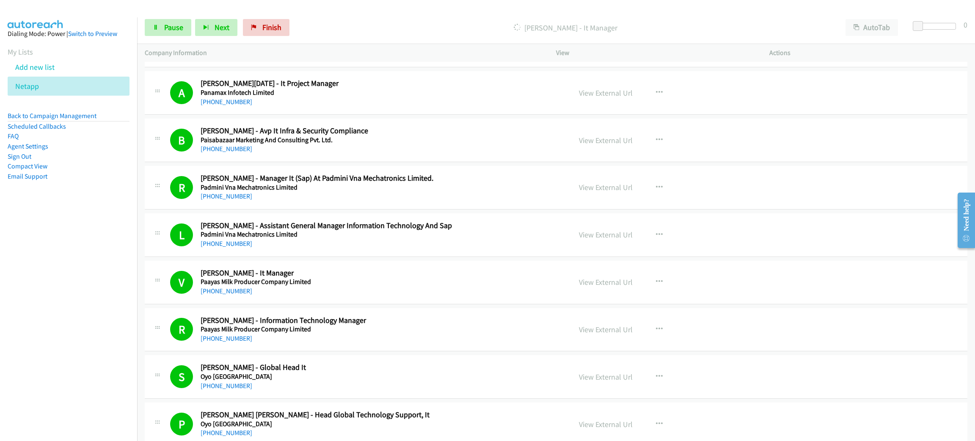
scroll to position [6157, 0]
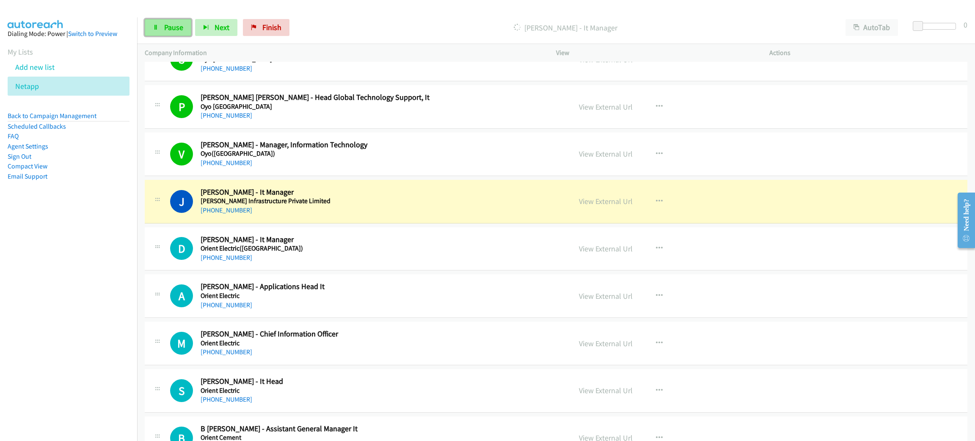
click at [171, 30] on span "Pause" at bounding box center [173, 27] width 19 height 10
click at [616, 206] on link "View External Url" at bounding box center [606, 201] width 54 height 10
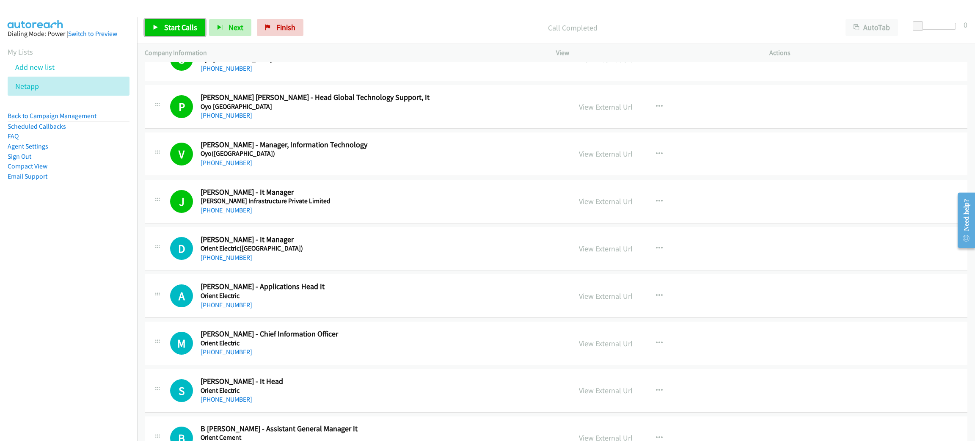
click at [172, 28] on span "Start Calls" at bounding box center [180, 27] width 33 height 10
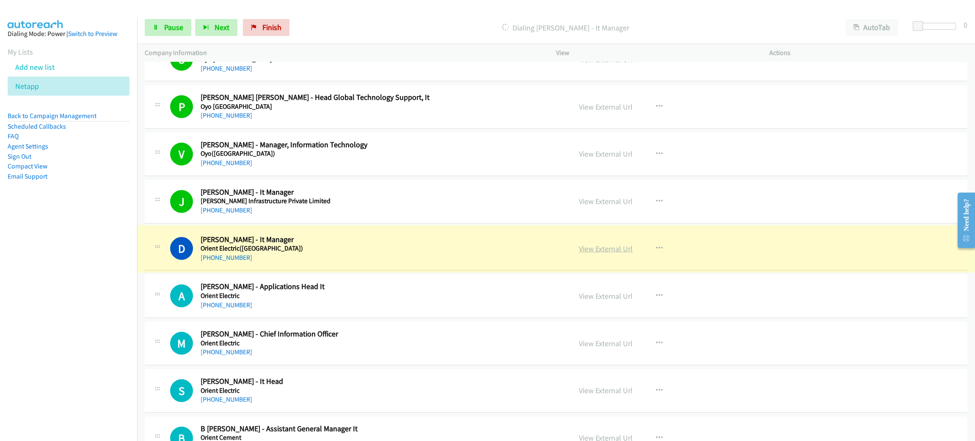
click at [603, 253] on link "View External Url" at bounding box center [606, 249] width 54 height 10
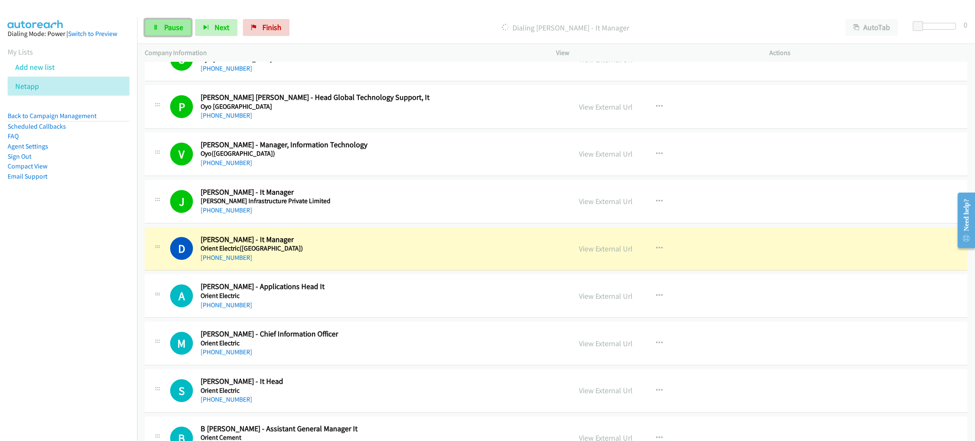
click at [168, 29] on span "Pause" at bounding box center [173, 27] width 19 height 10
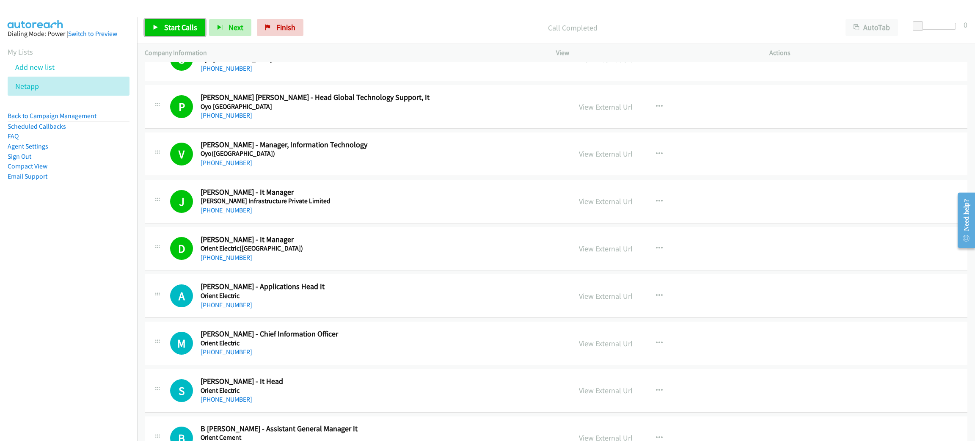
click at [182, 29] on span "Start Calls" at bounding box center [180, 27] width 33 height 10
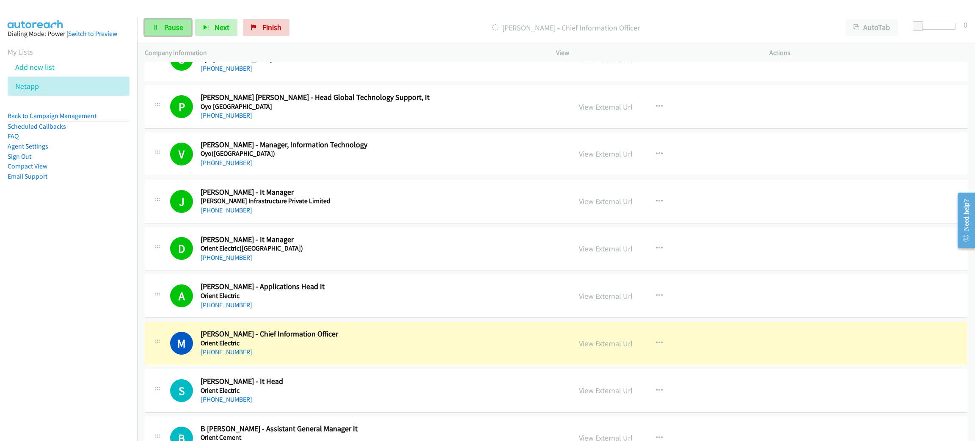
click at [154, 26] on icon at bounding box center [156, 28] width 6 height 6
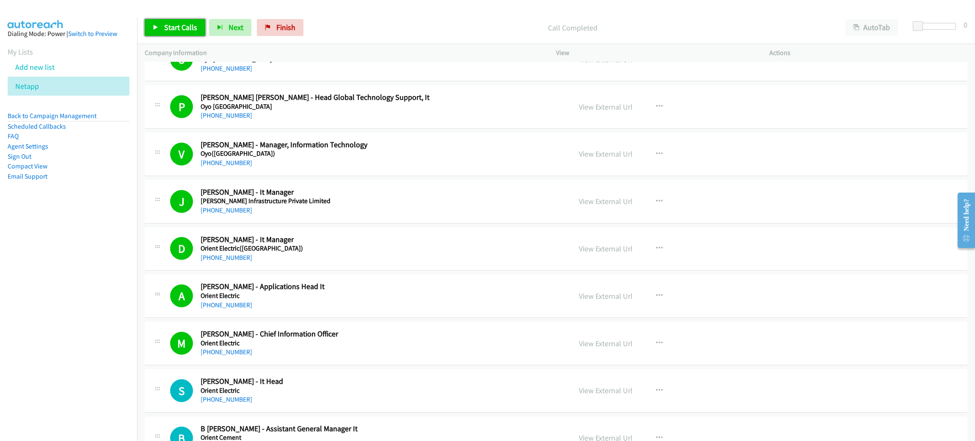
click at [165, 30] on span "Start Calls" at bounding box center [180, 27] width 33 height 10
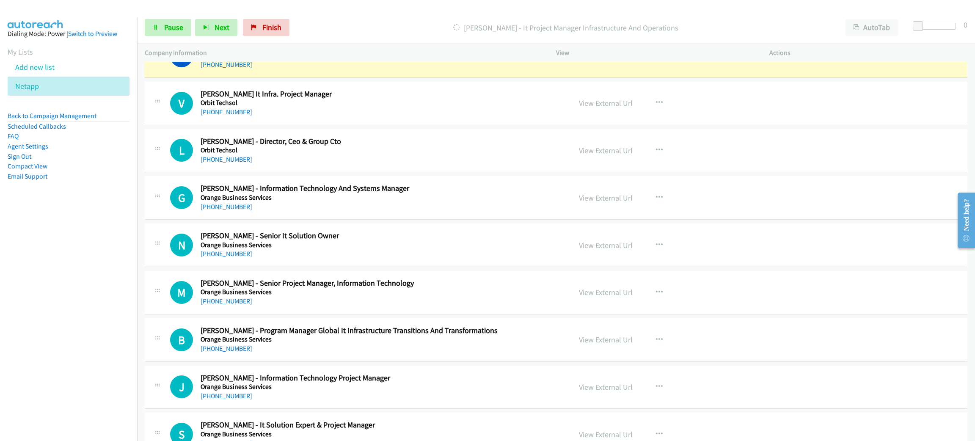
scroll to position [6728, 0]
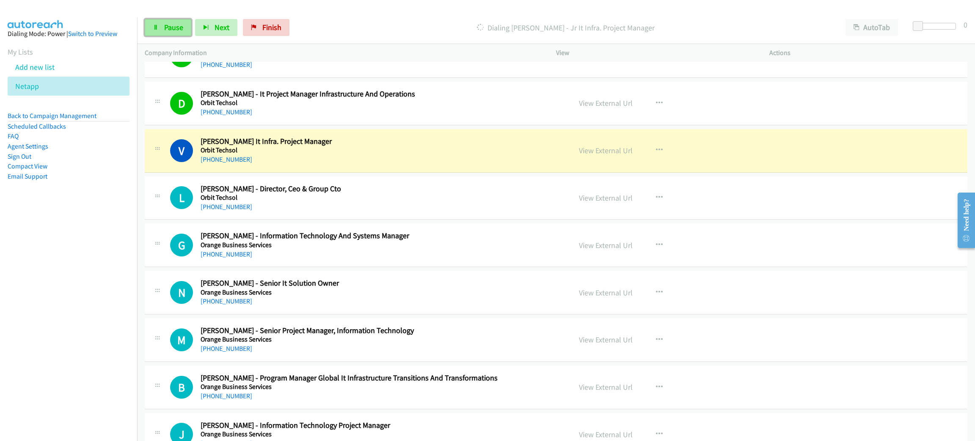
click at [165, 29] on span "Pause" at bounding box center [173, 27] width 19 height 10
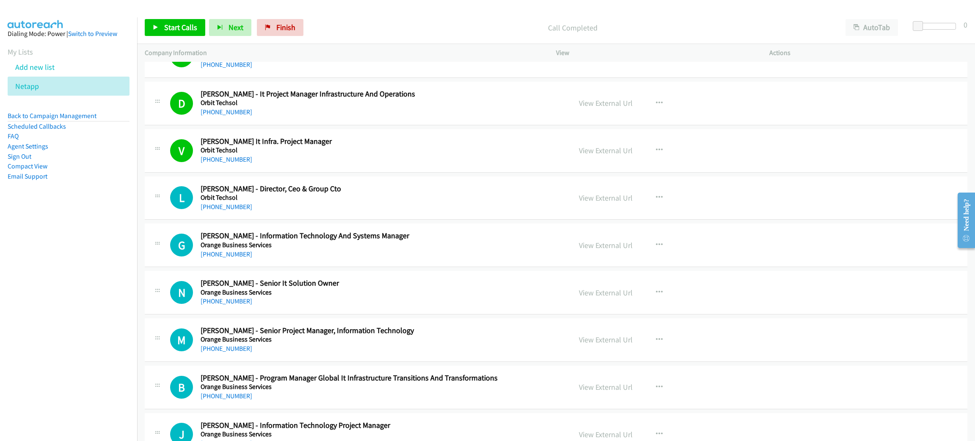
click at [396, 27] on p "Call Completed" at bounding box center [572, 27] width 515 height 11
click at [172, 22] on link "Start Calls" at bounding box center [175, 27] width 61 height 17
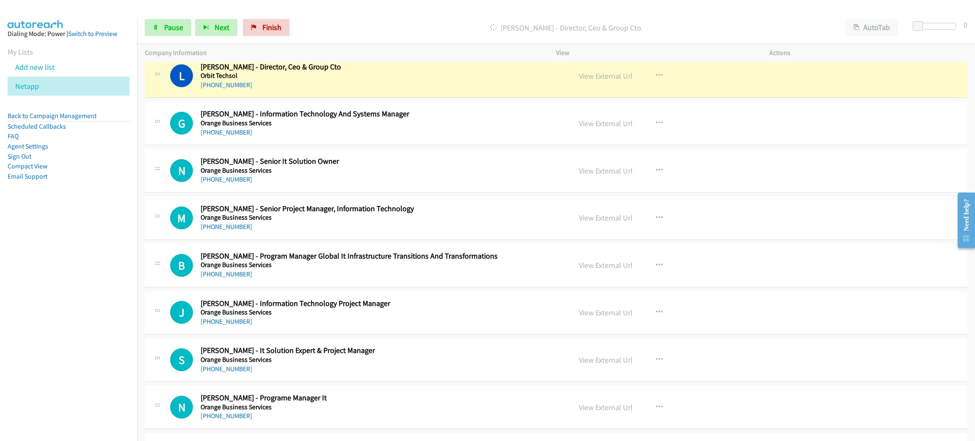
scroll to position [6855, 0]
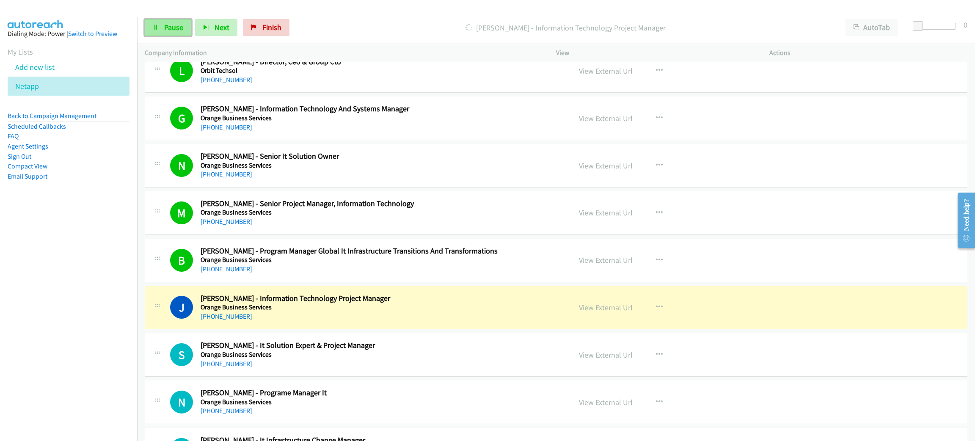
click at [182, 25] on span "Pause" at bounding box center [173, 27] width 19 height 10
click at [98, 329] on nav "Dialing Mode: Power | Switch to Preview My Lists Add new list Netapp Back to Ca…" at bounding box center [69, 237] width 138 height 441
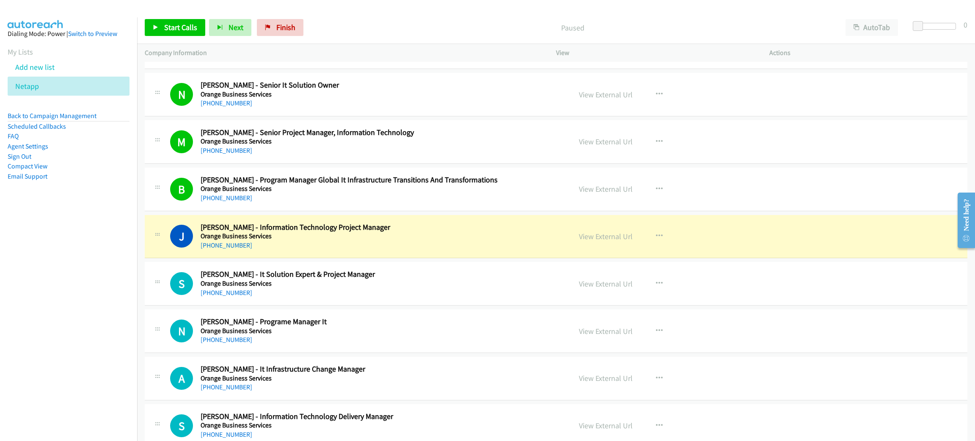
scroll to position [6982, 0]
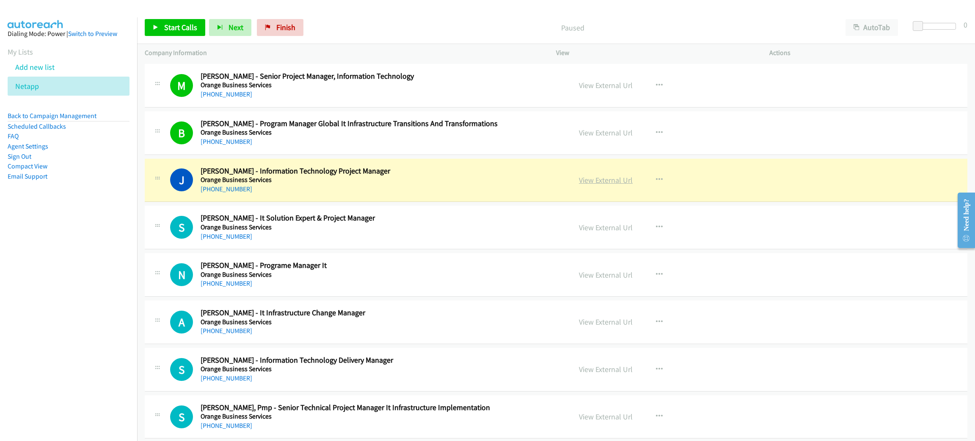
click at [599, 185] on link "View External Url" at bounding box center [606, 180] width 54 height 10
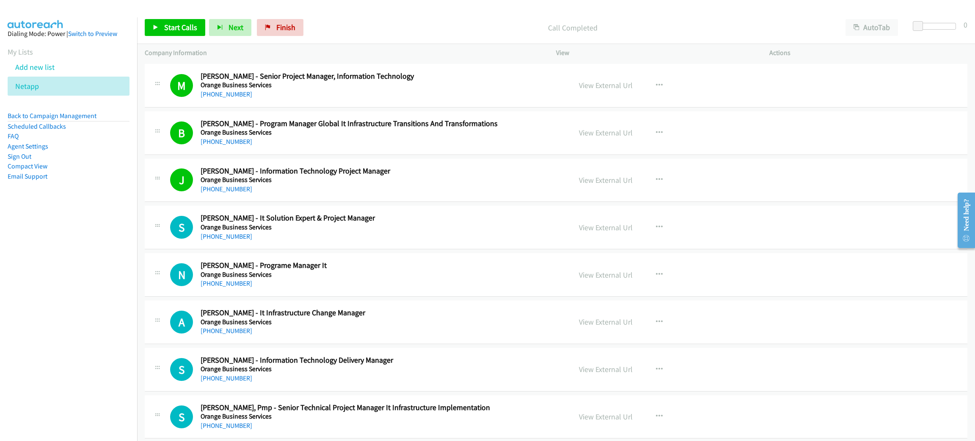
click at [41, 261] on nav "Dialing Mode: Power | Switch to Preview My Lists Add new list Netapp Back to Ca…" at bounding box center [69, 237] width 138 height 441
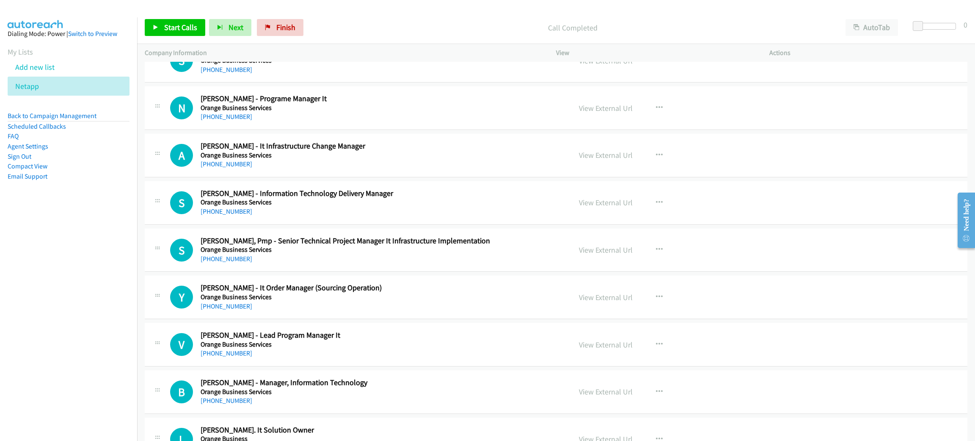
scroll to position [7109, 0]
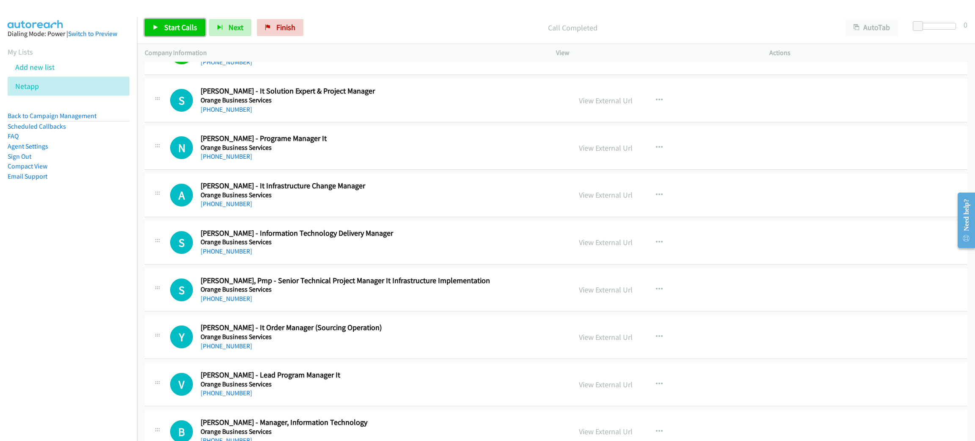
click at [181, 24] on span "Start Calls" at bounding box center [180, 27] width 33 height 10
click at [177, 28] on span "Pause" at bounding box center [173, 27] width 19 height 10
click at [179, 29] on span "Start Calls" at bounding box center [180, 27] width 33 height 10
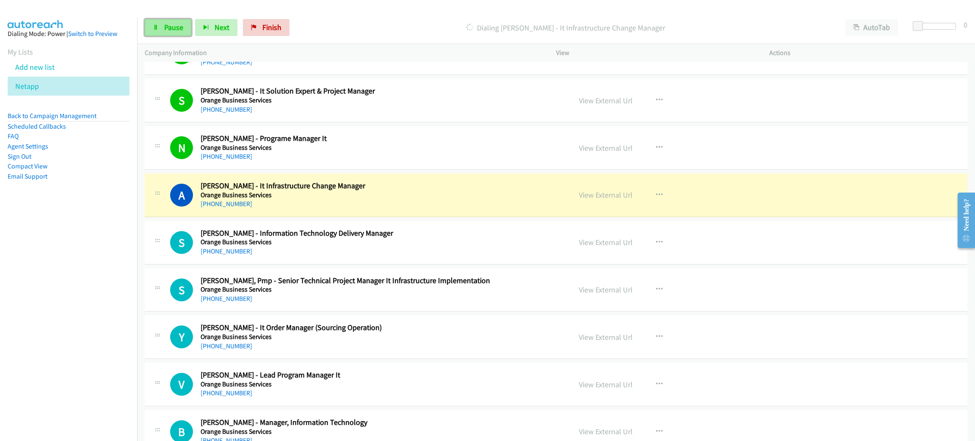
click at [164, 30] on span "Pause" at bounding box center [173, 27] width 19 height 10
